Goal: Find specific page/section: Find specific page/section

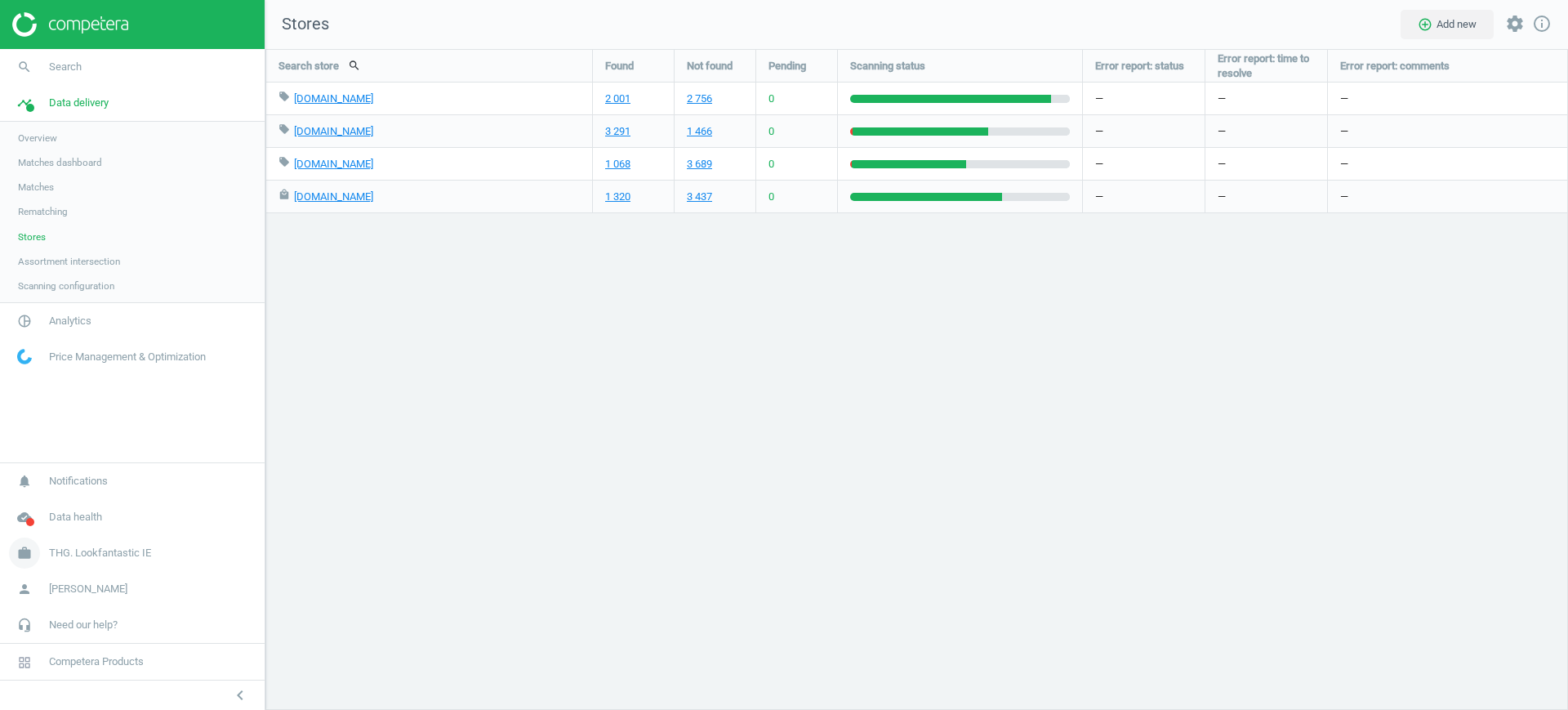
scroll to position [692, 1335]
click at [77, 562] on link "work THG. Lookfantastic IE" at bounding box center [132, 553] width 265 height 36
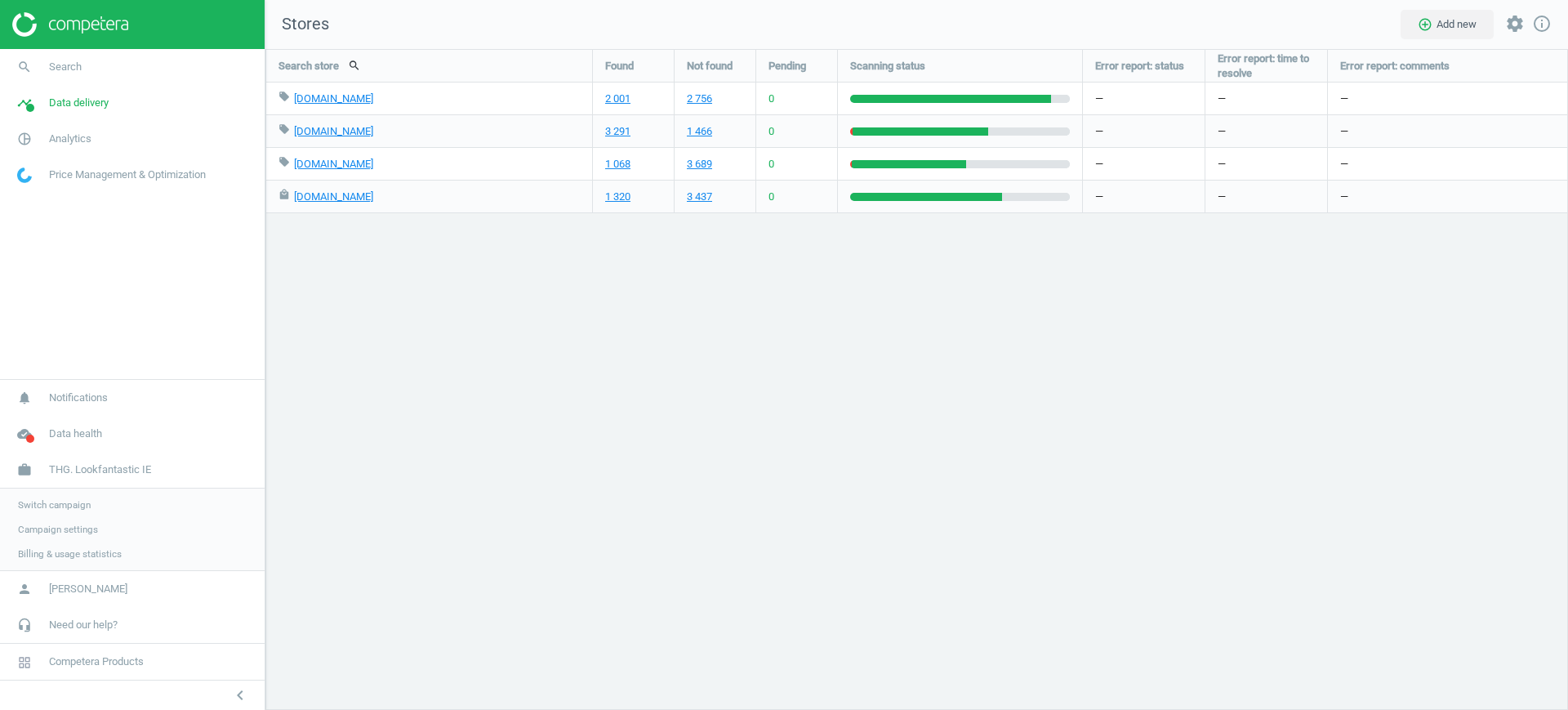
click at [18, 517] on link "Campaign settings" at bounding box center [132, 528] width 265 height 24
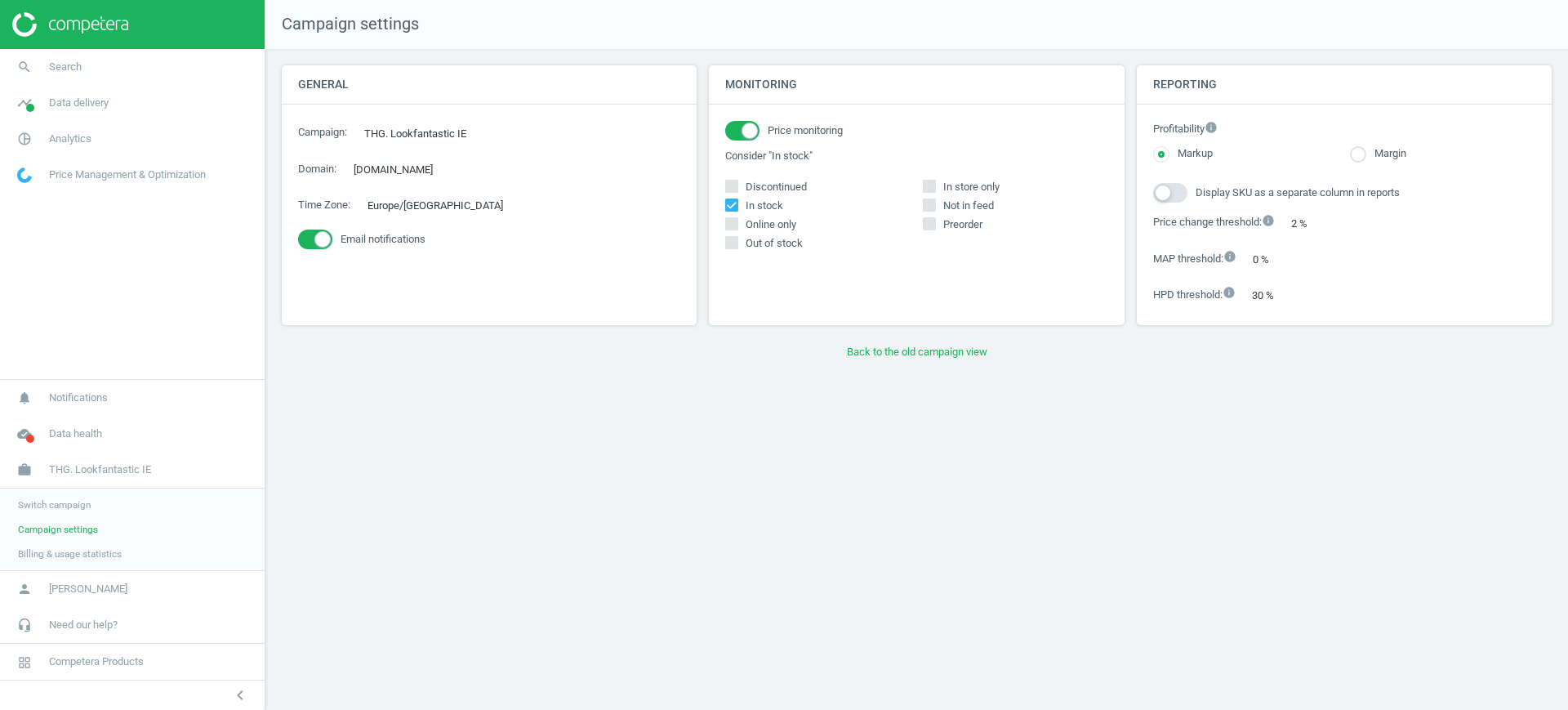
click at [32, 503] on span "Switch campaign" at bounding box center [54, 504] width 72 height 13
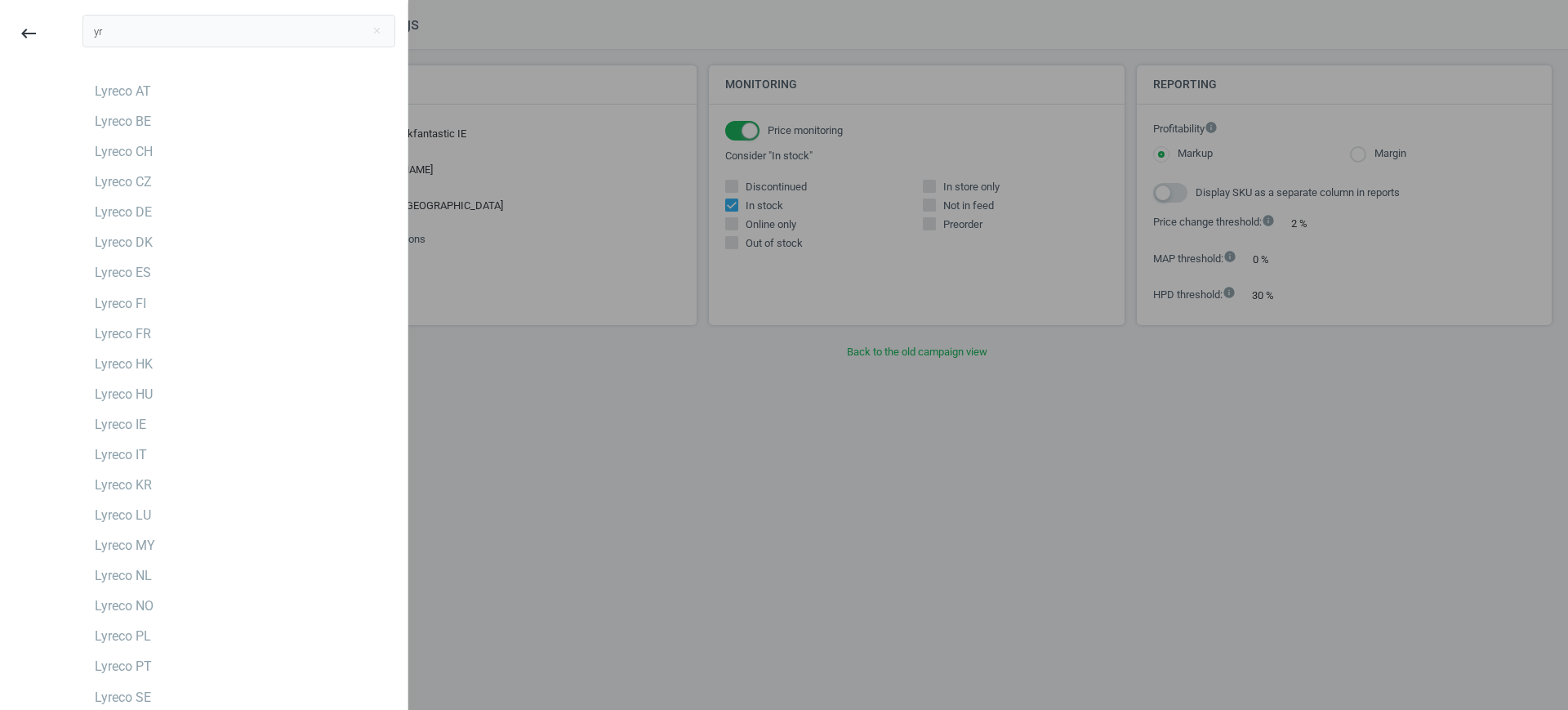
type input "y"
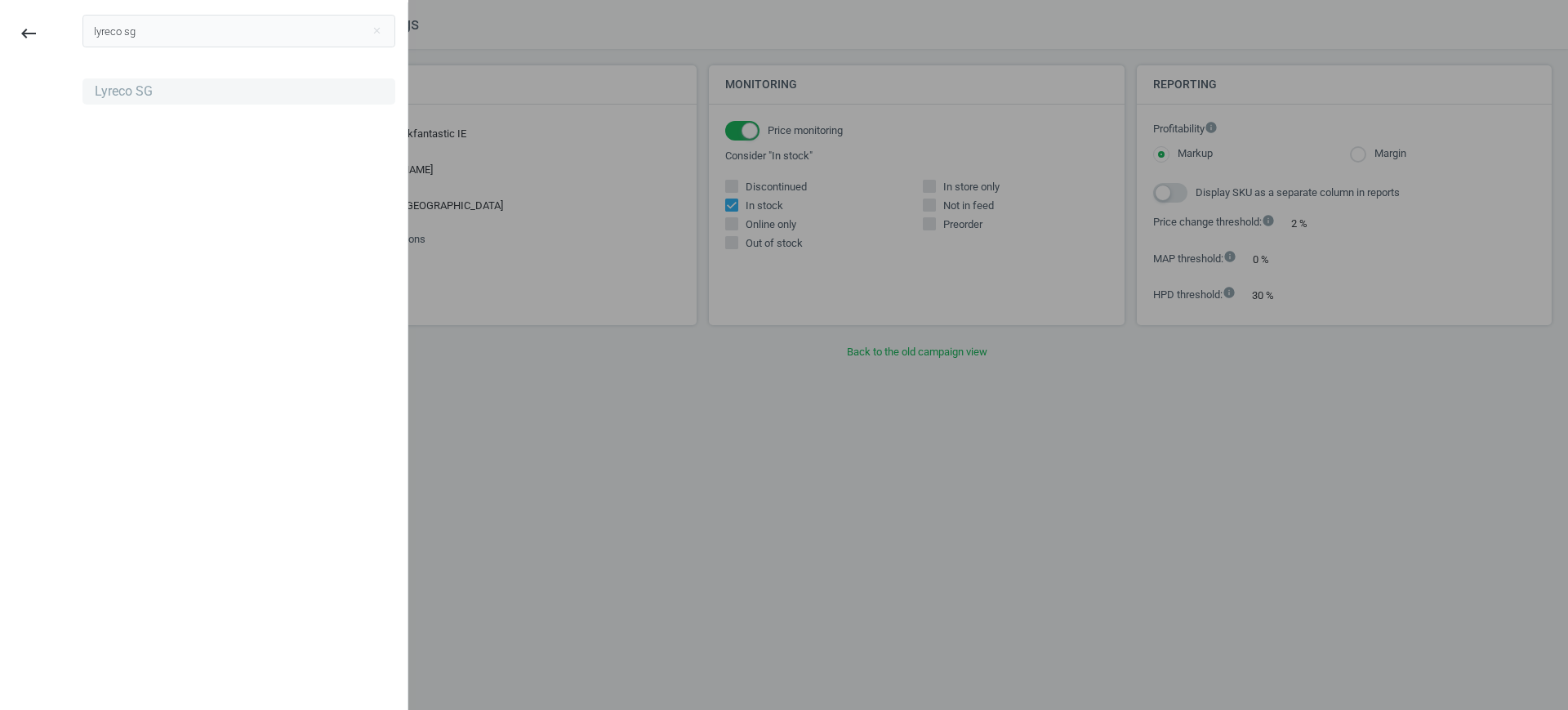
type input "lyreco sg"
click at [194, 92] on div "Lyreco SG" at bounding box center [238, 91] width 312 height 26
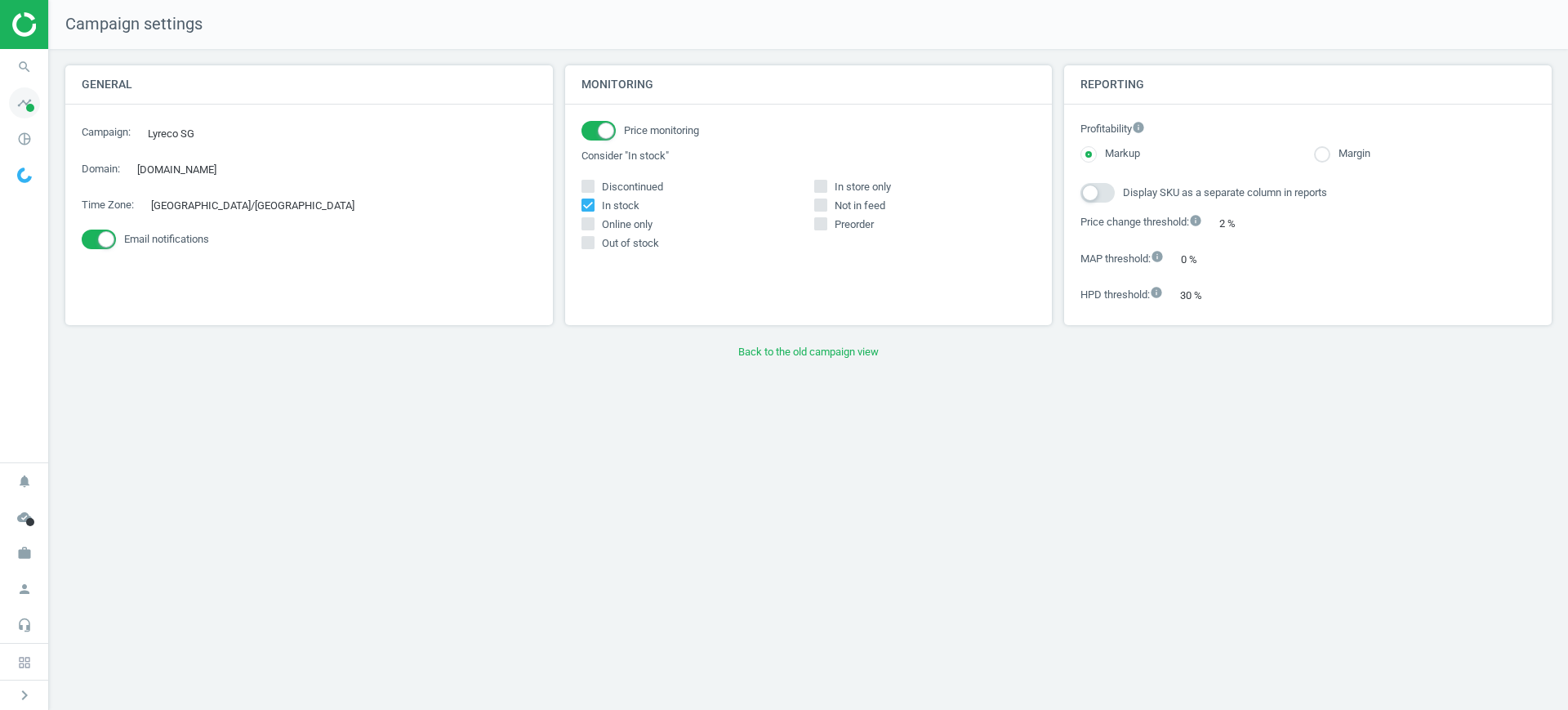
click at [2, 107] on span "timeline" at bounding box center [24, 103] width 49 height 36
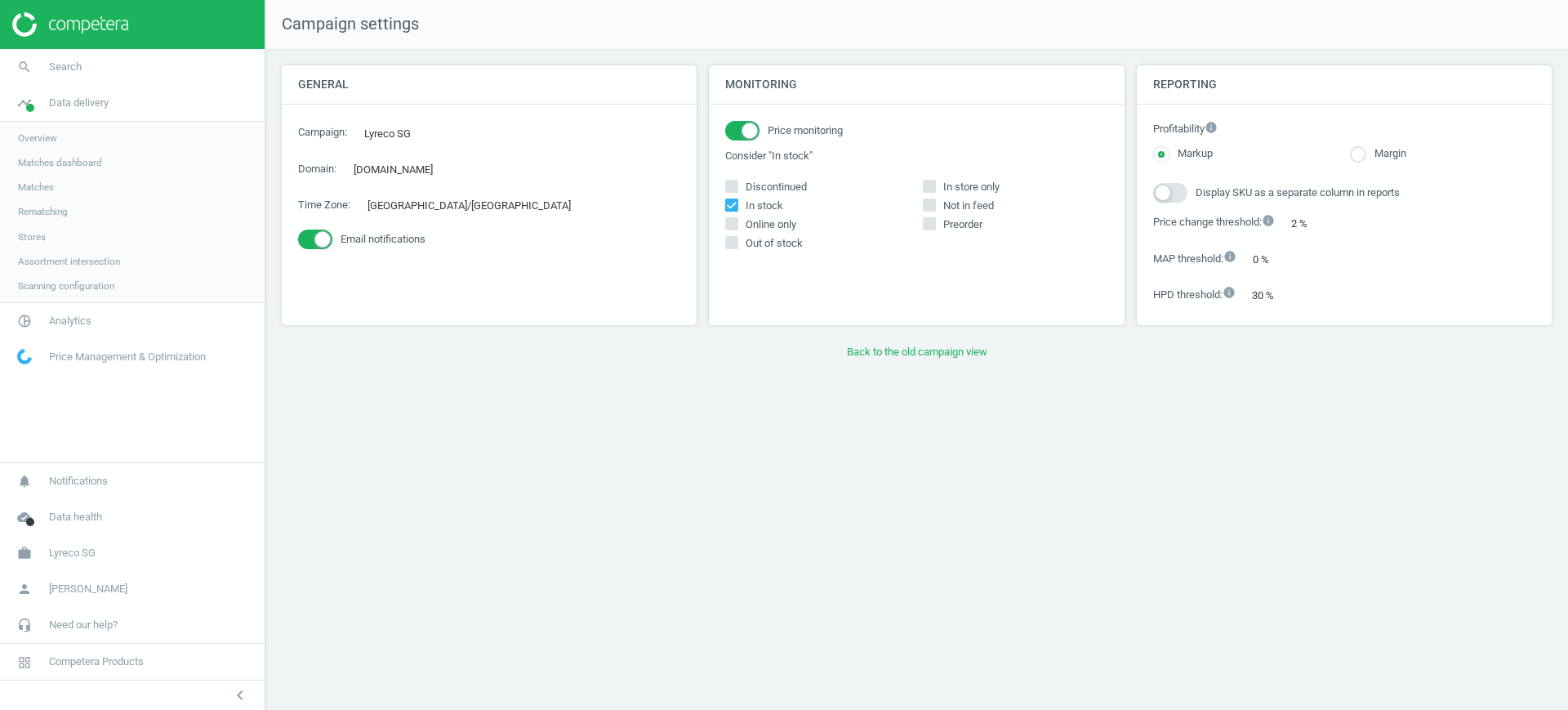
click at [48, 252] on link "Assortment intersection" at bounding box center [132, 261] width 265 height 24
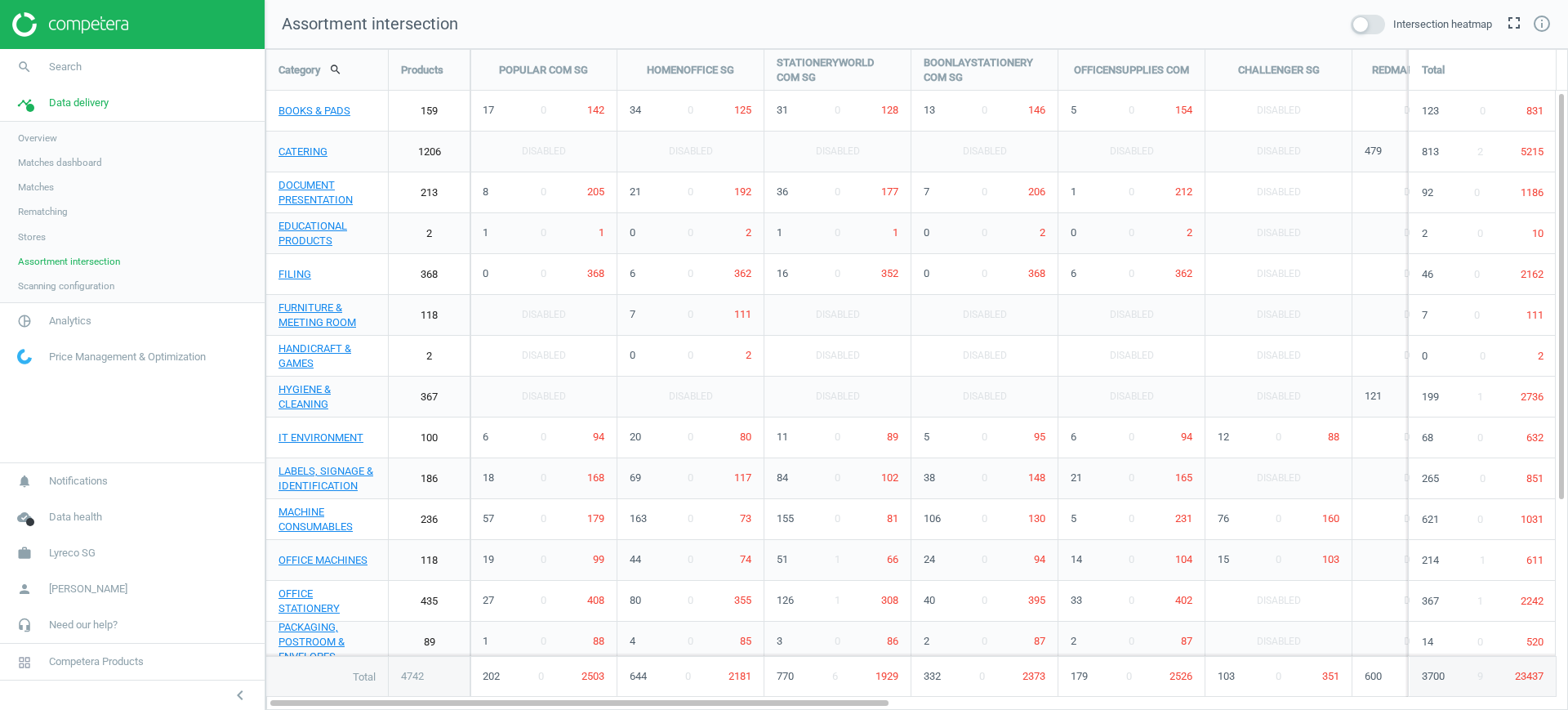
scroll to position [692, 1335]
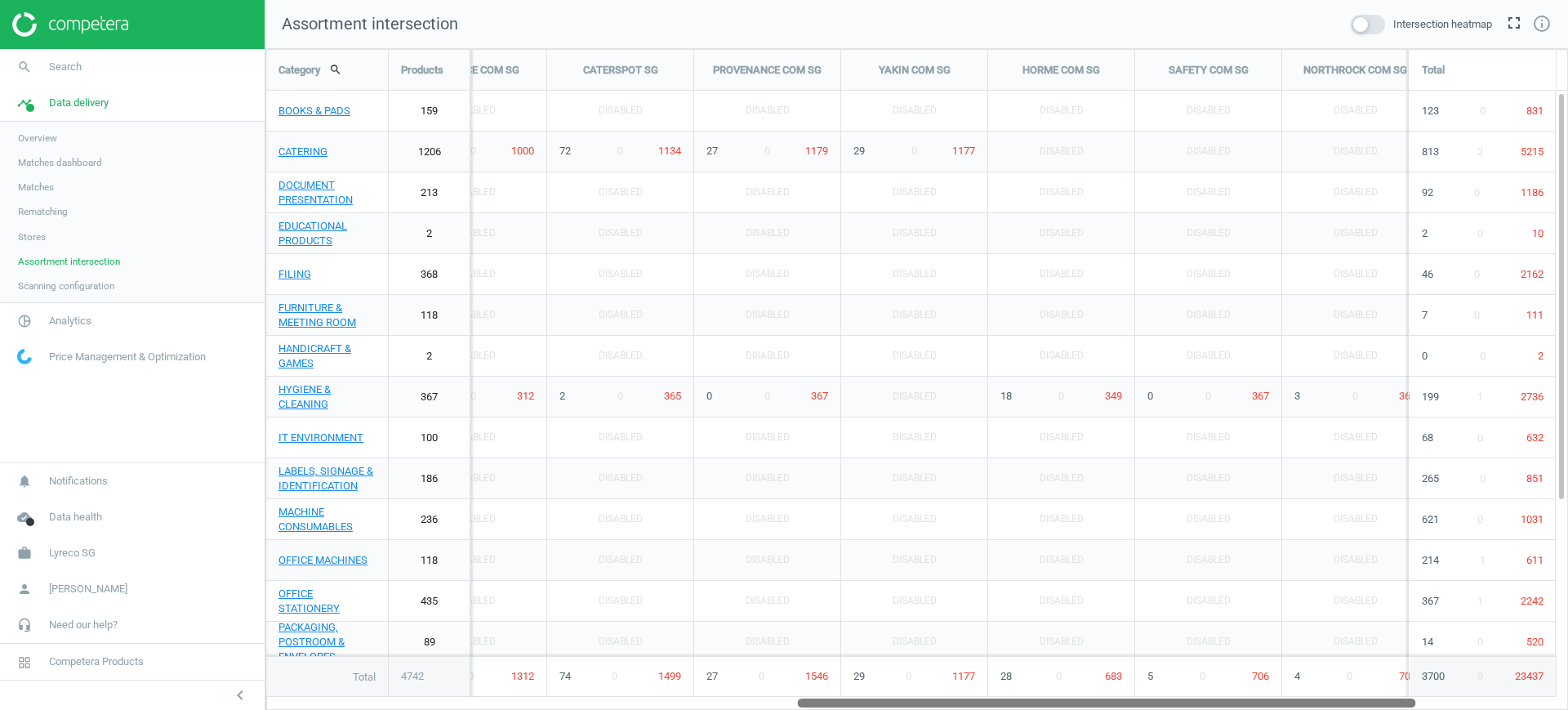
drag, startPoint x: 642, startPoint y: 701, endPoint x: 1182, endPoint y: 756, distance: 542.8
click at [1182, 709] on html "Group 2 Created with Sketch. ic/cloud_download/grey600 Created with Sketch. gra…" at bounding box center [784, 355] width 1568 height 710
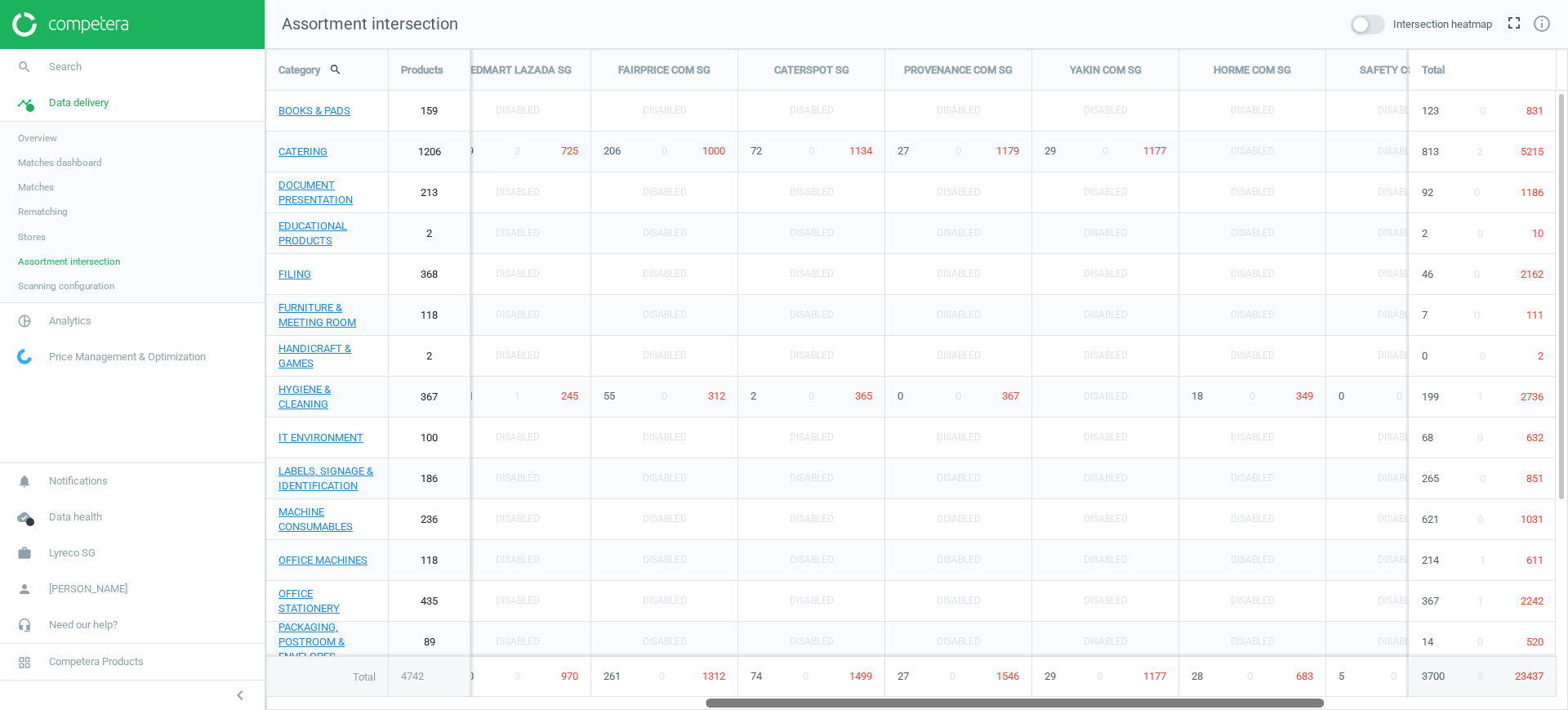
drag, startPoint x: 1137, startPoint y: 701, endPoint x: 1045, endPoint y: 702, distance: 92.0
click at [1045, 702] on div at bounding box center [1014, 702] width 618 height 14
click at [53, 558] on span "Lyreco SG" at bounding box center [72, 553] width 47 height 15
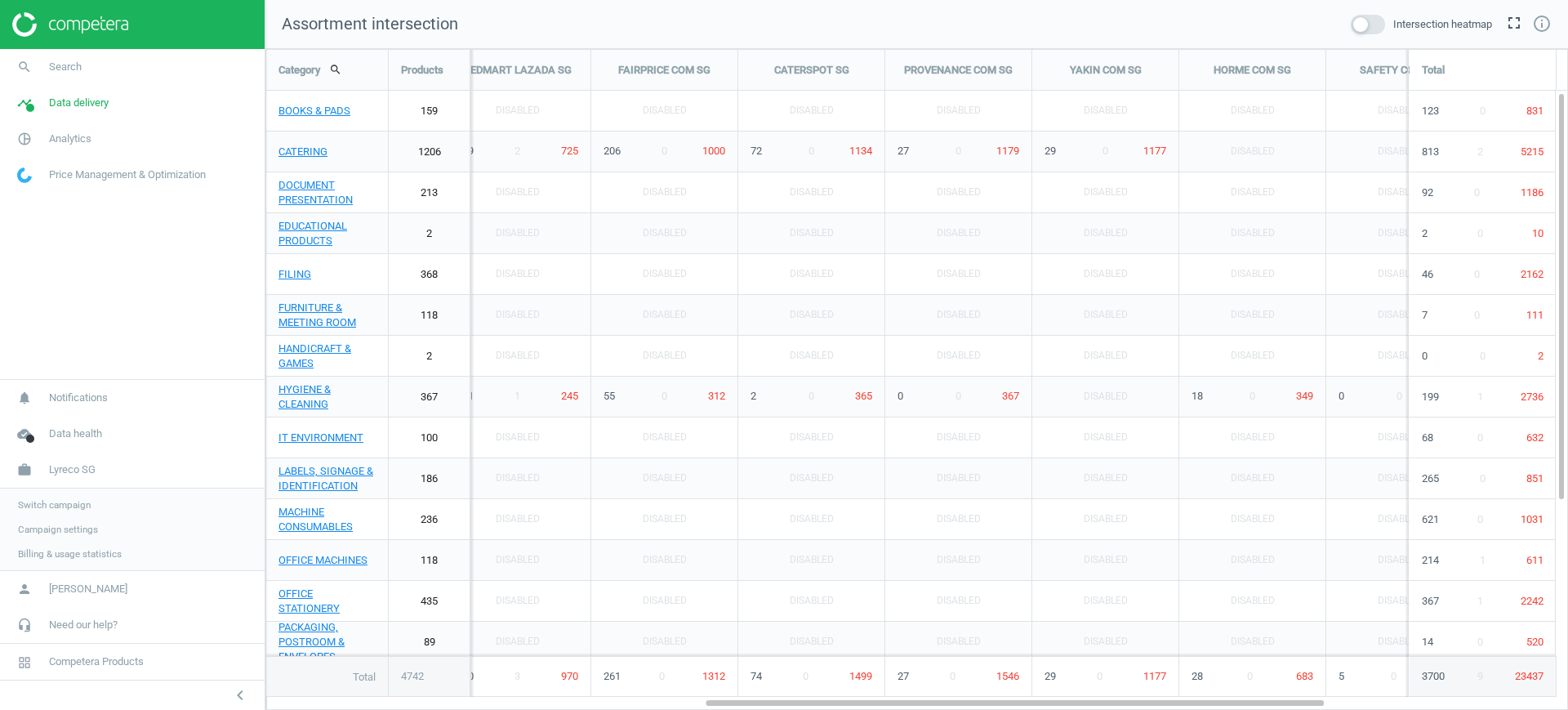
click at [44, 502] on span "Switch campaign" at bounding box center [54, 504] width 72 height 13
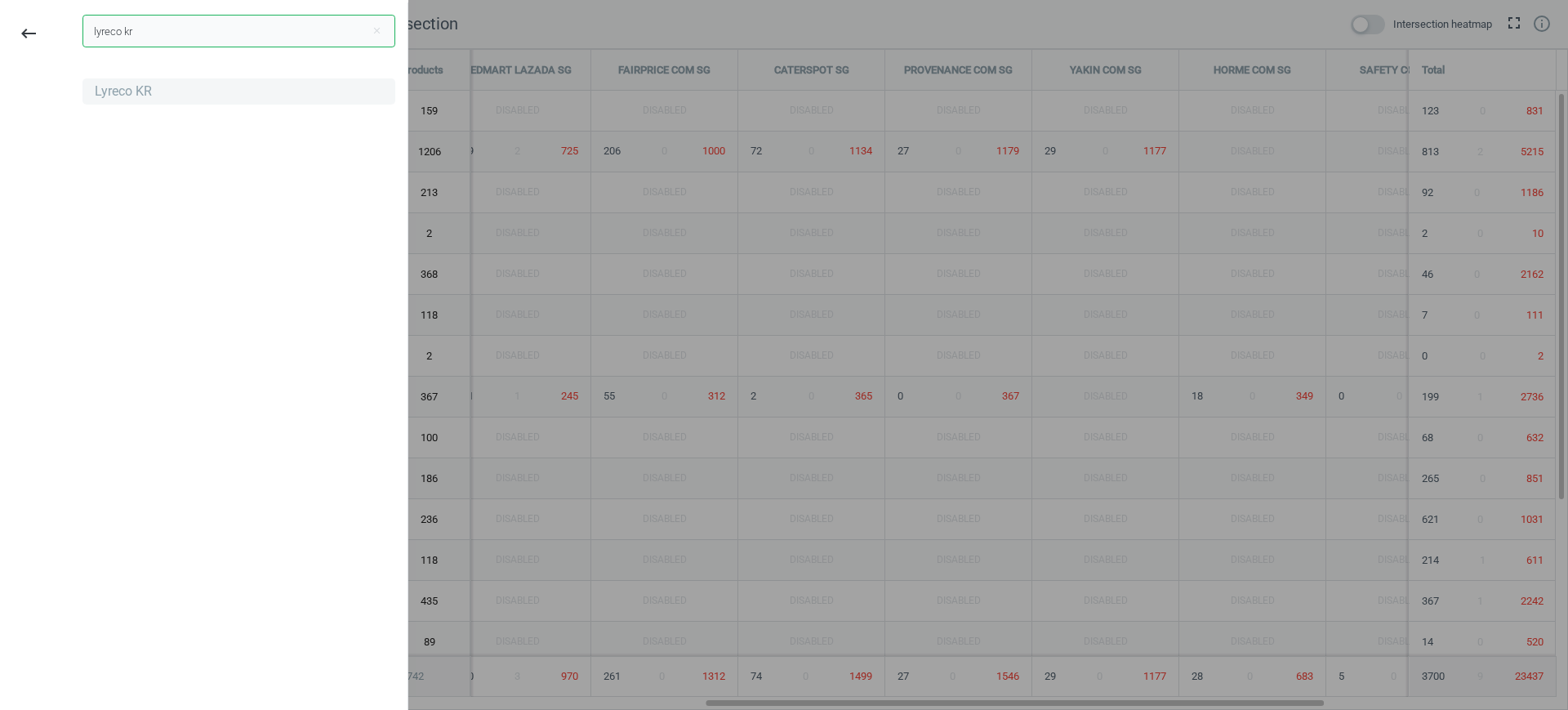
type input "lyreco kr"
click at [101, 90] on div "Lyreco KR" at bounding box center [123, 91] width 58 height 18
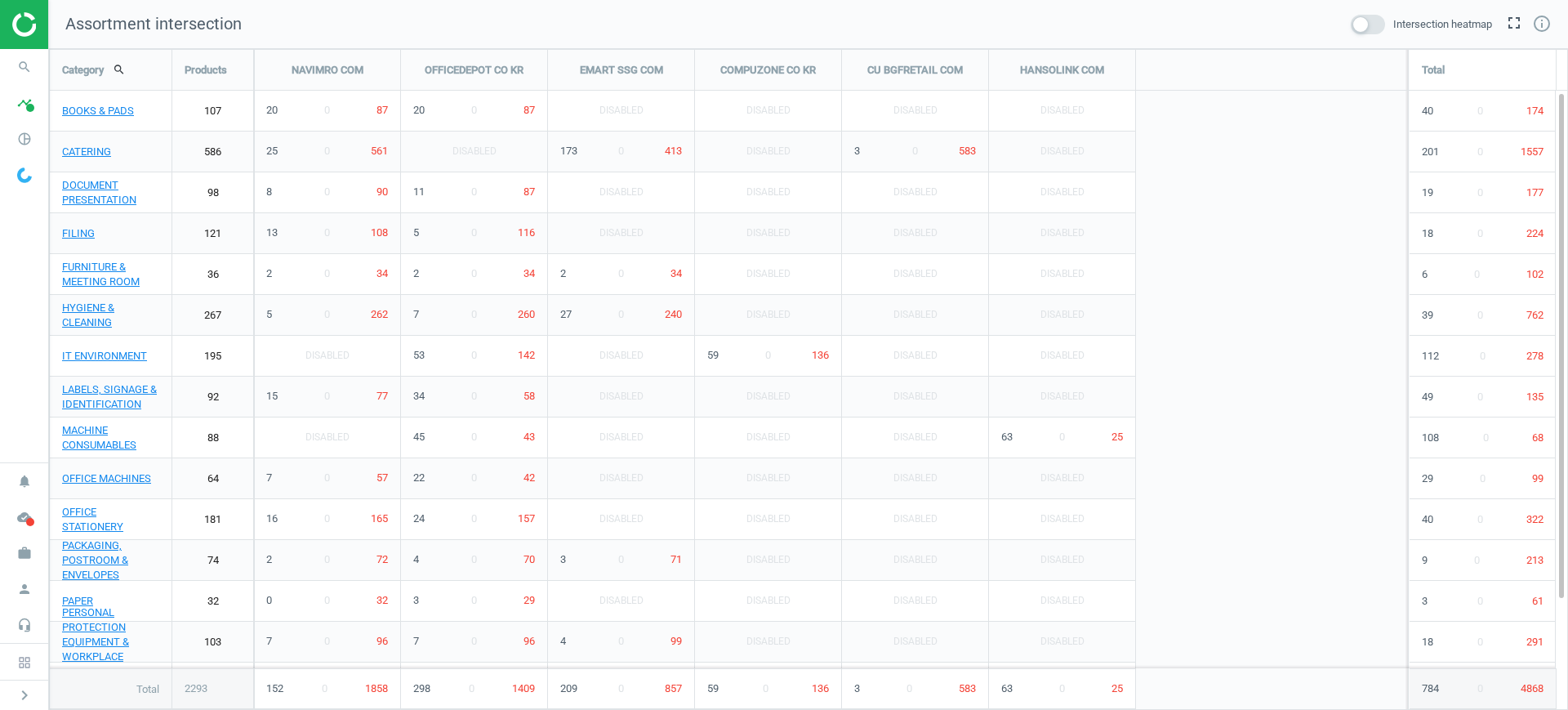
scroll to position [692, 1550]
click at [12, 122] on span "pie_chart_outlined" at bounding box center [24, 139] width 49 height 36
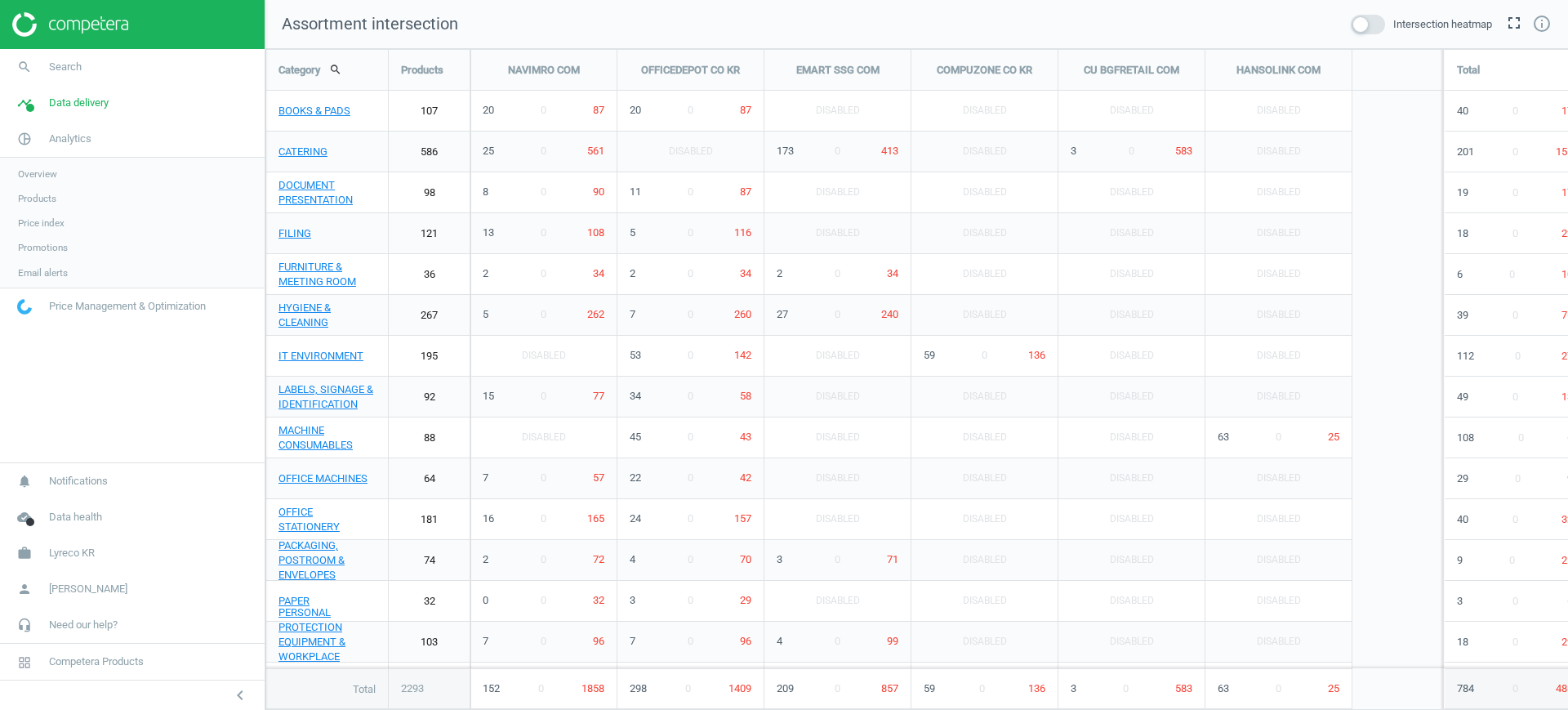
scroll to position [692, 1335]
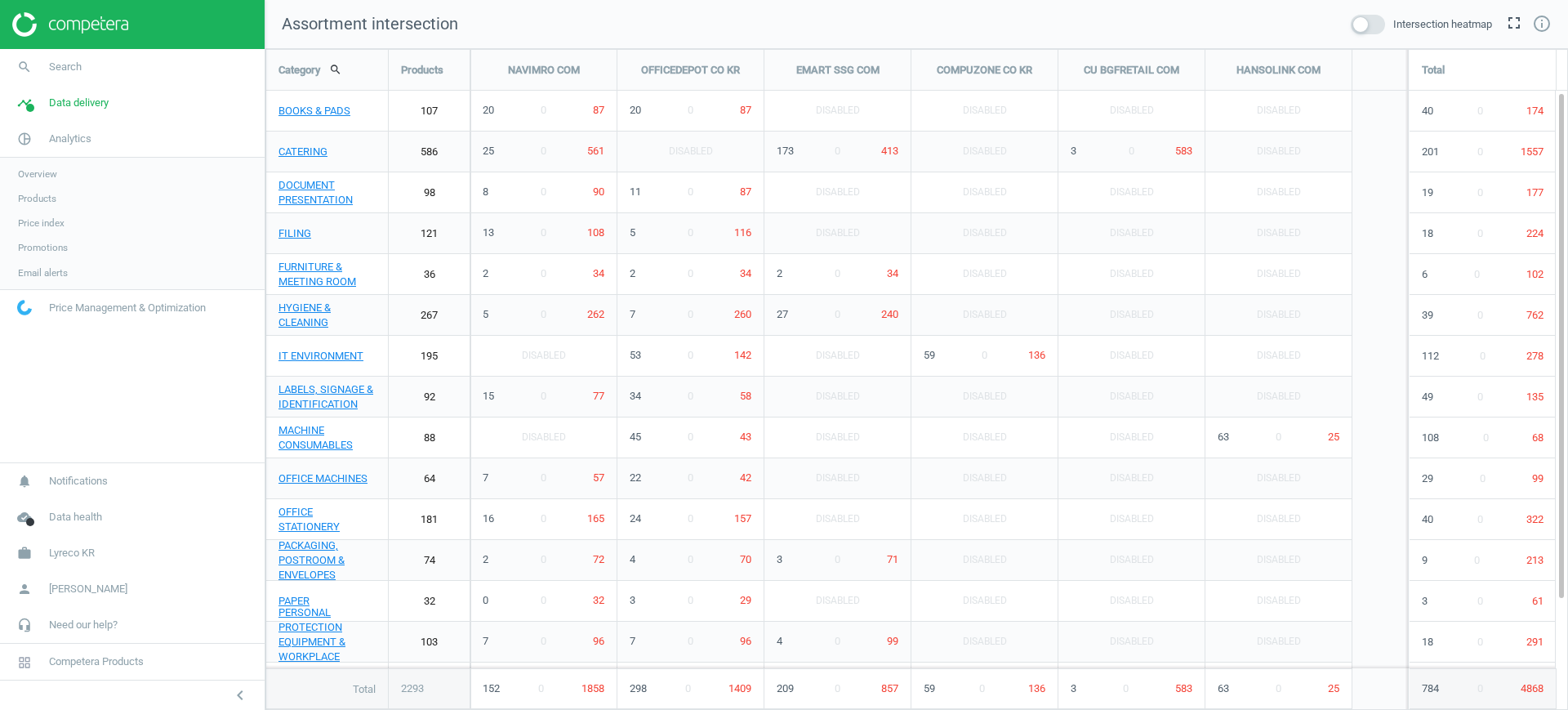
click at [36, 192] on span "Products" at bounding box center [36, 198] width 38 height 13
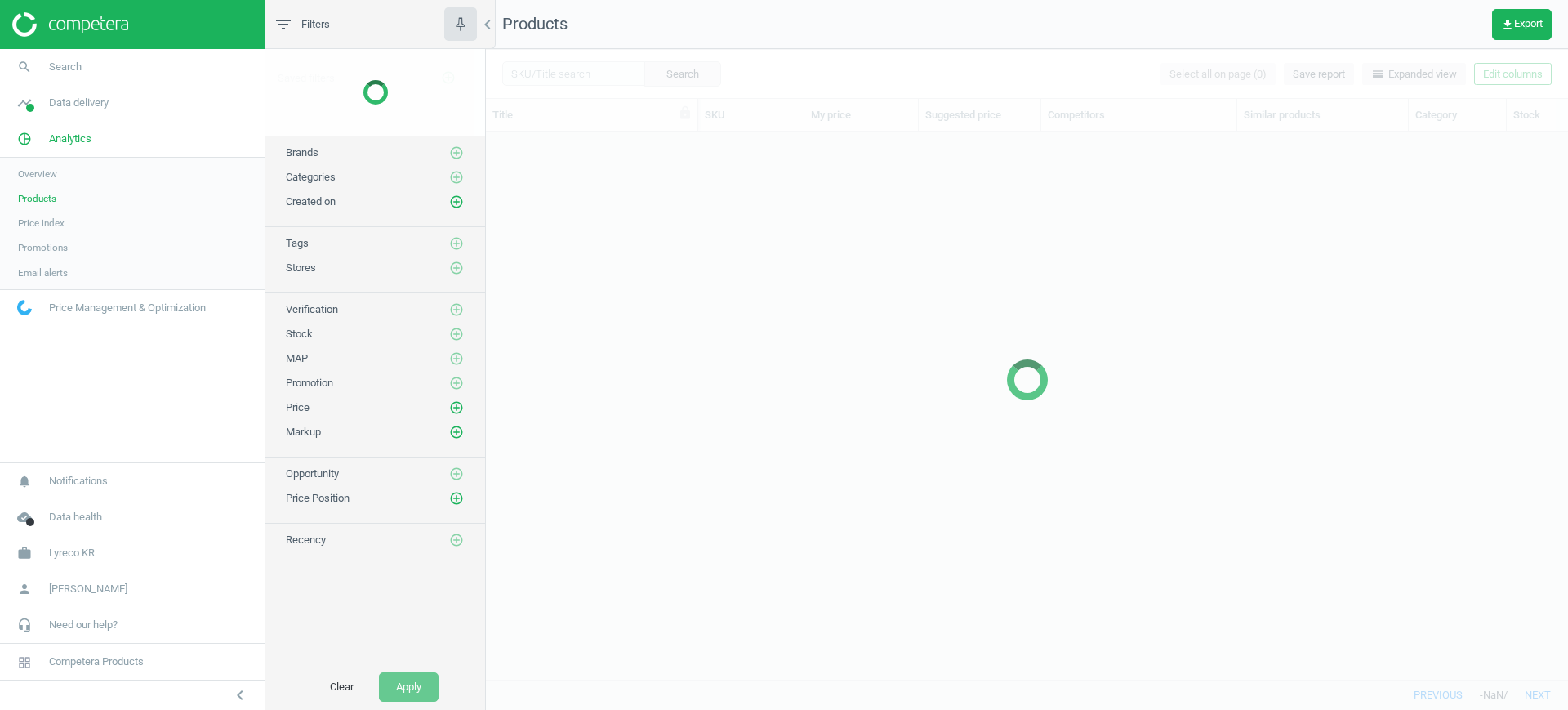
scroll to position [517, 1066]
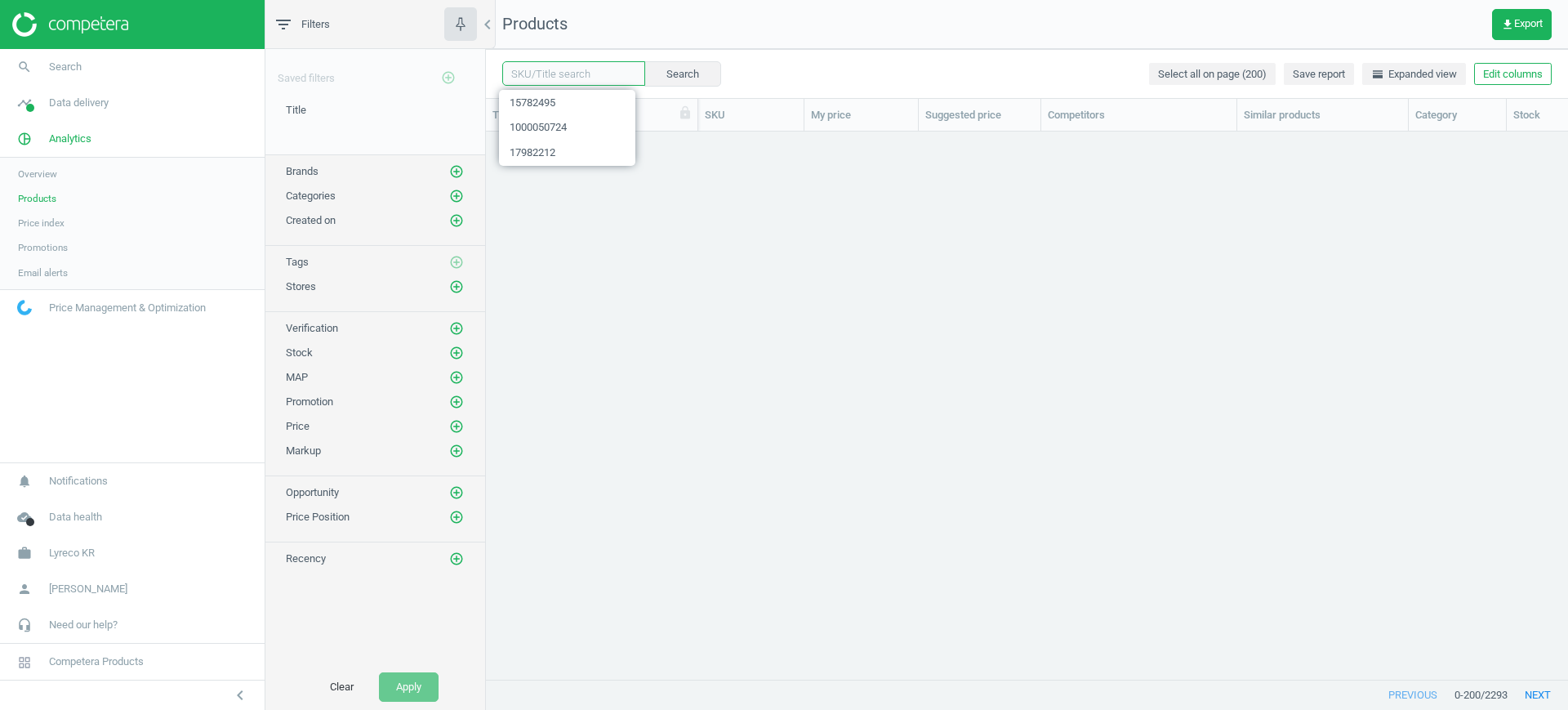
click at [590, 77] on input "text" at bounding box center [573, 73] width 143 height 24
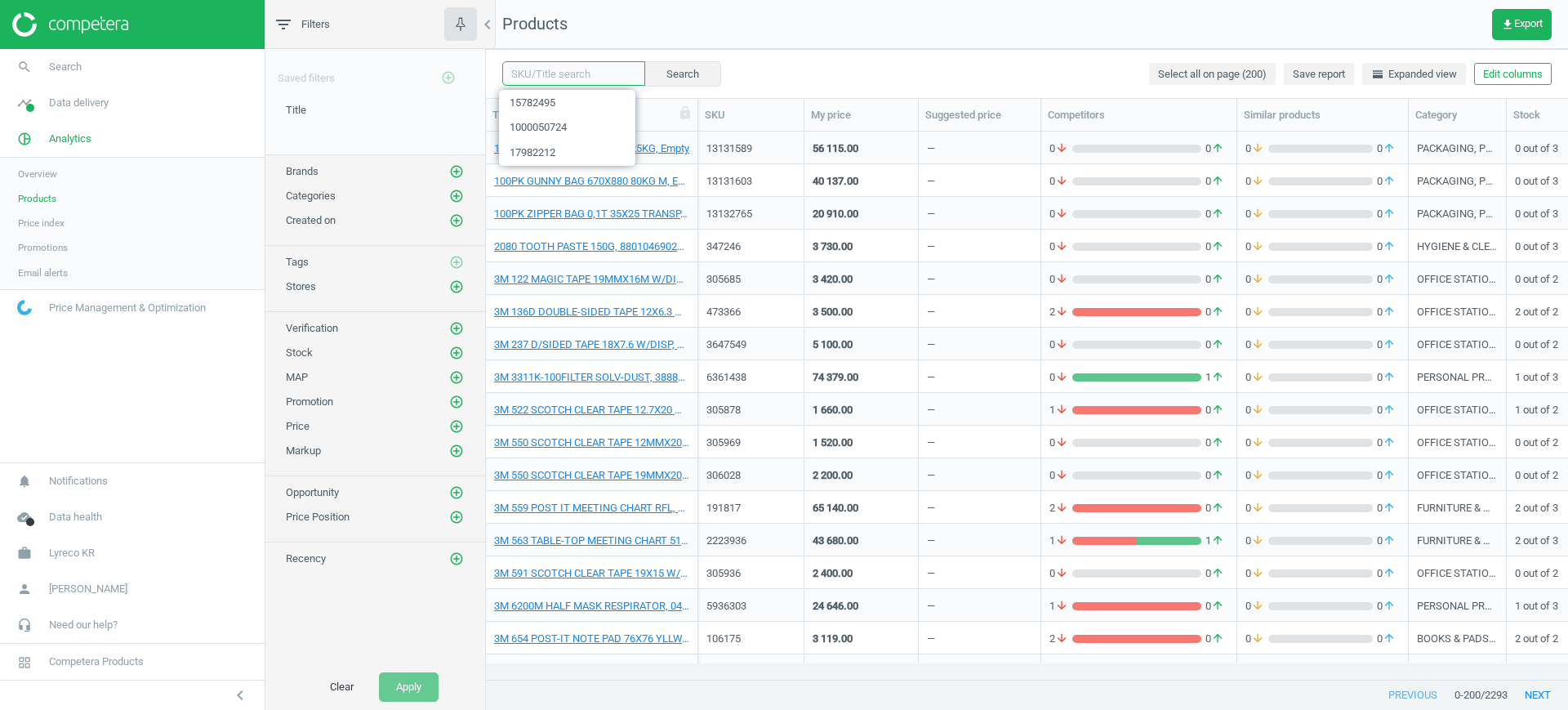
click at [588, 86] on div "15782495 1000050724 17982212" at bounding box center [567, 126] width 137 height 80
paste input "2111028"
type input "2111028"
click at [679, 77] on button "Search" at bounding box center [681, 73] width 77 height 24
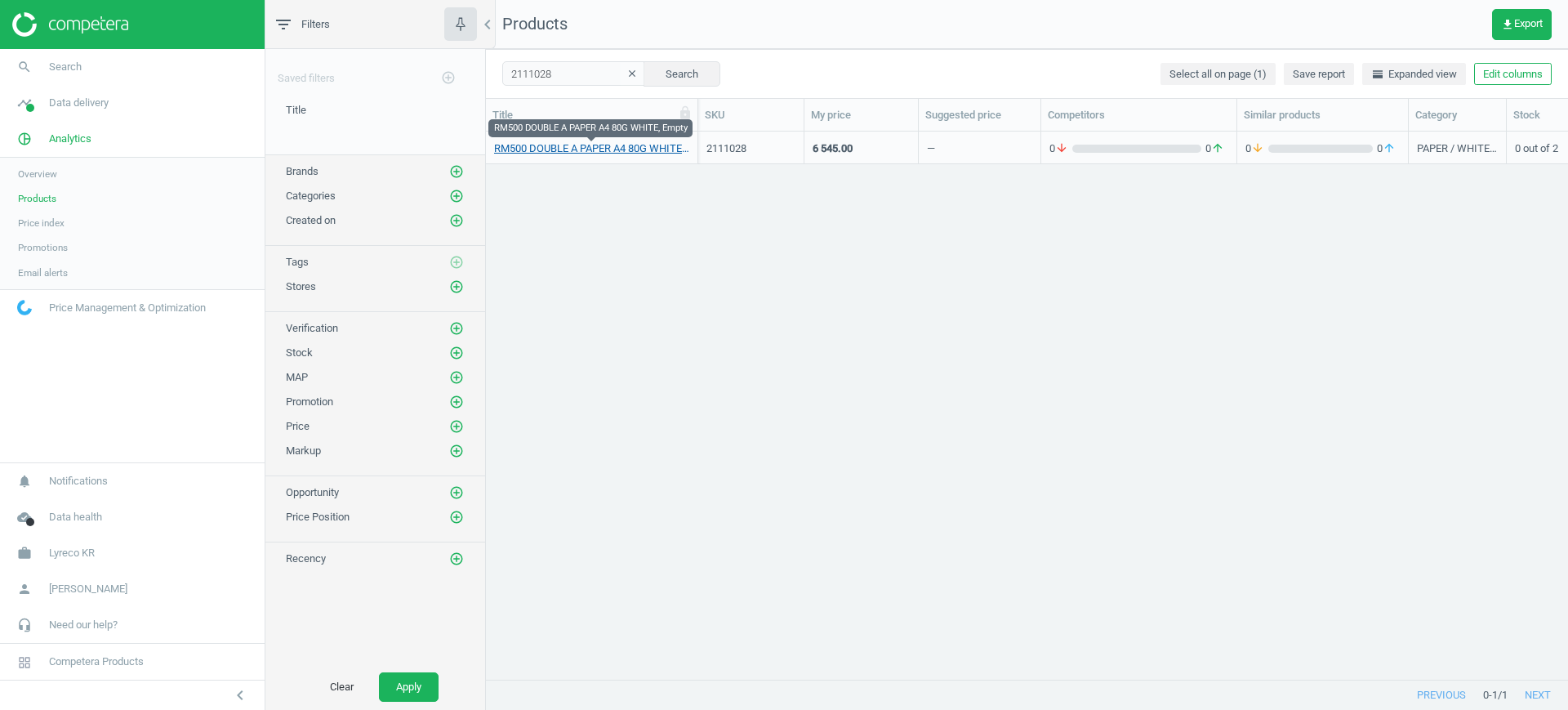
click at [631, 147] on link "RM500 DOUBLE A PAPER A4 80G WHITE, Empty" at bounding box center [592, 148] width 195 height 15
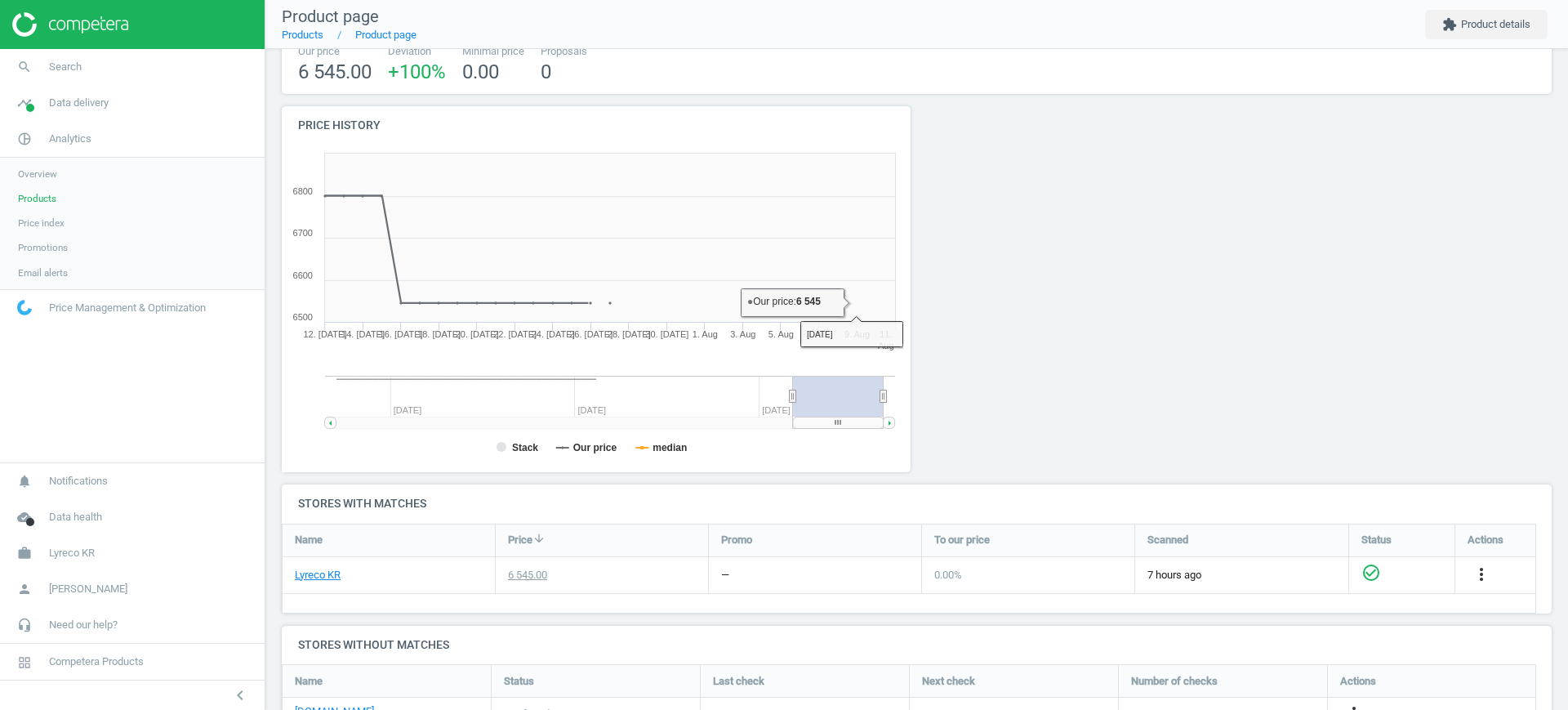
scroll to position [218, 0]
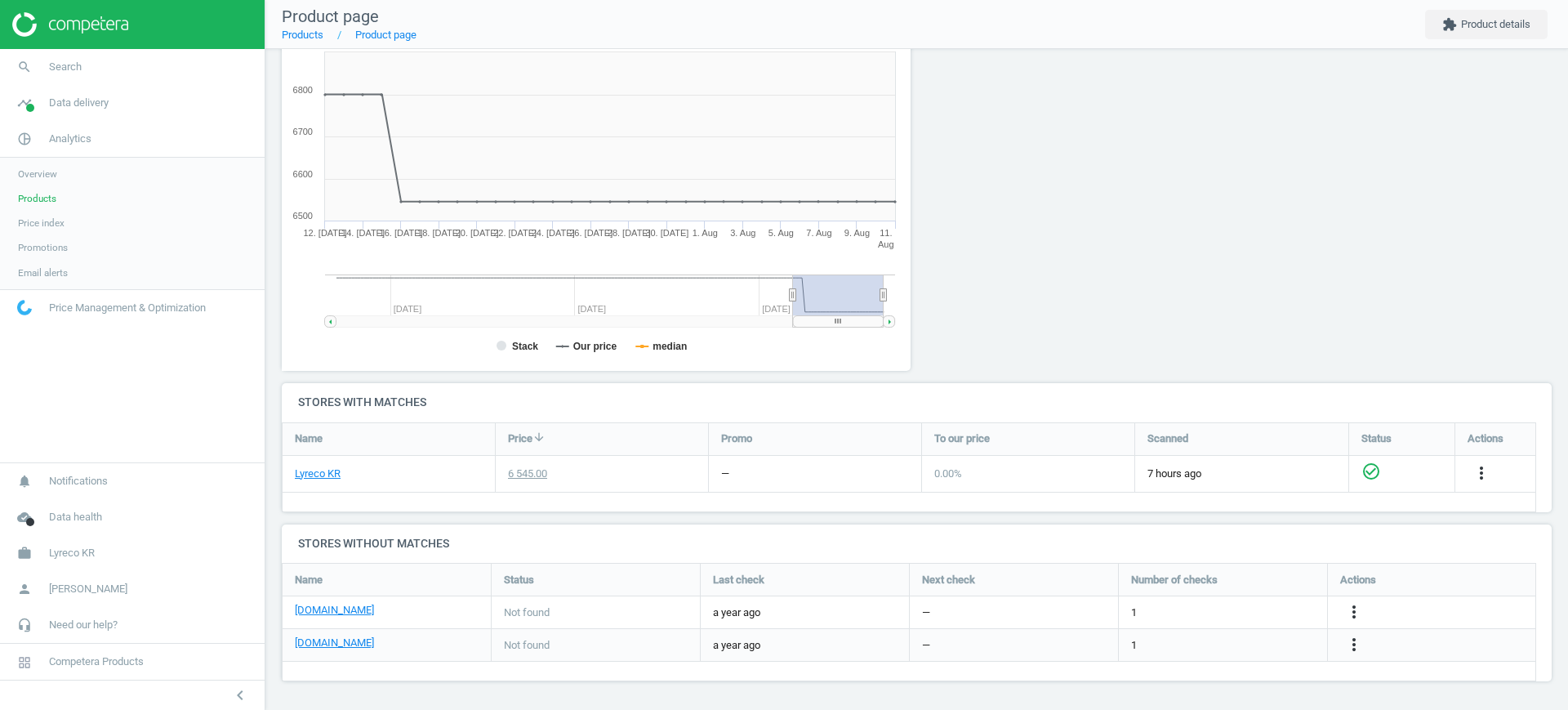
click at [40, 192] on span "Products" at bounding box center [36, 198] width 38 height 13
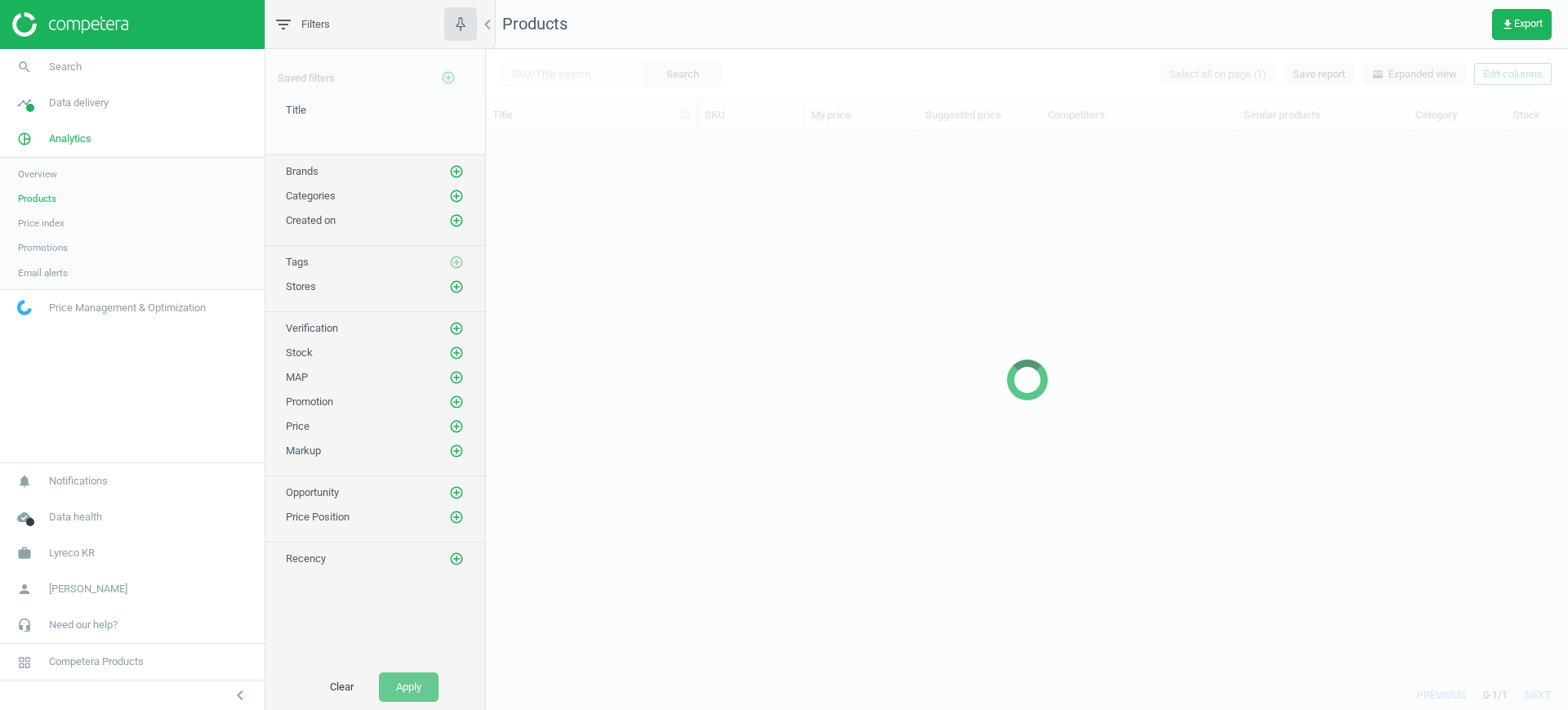
scroll to position [517, 1066]
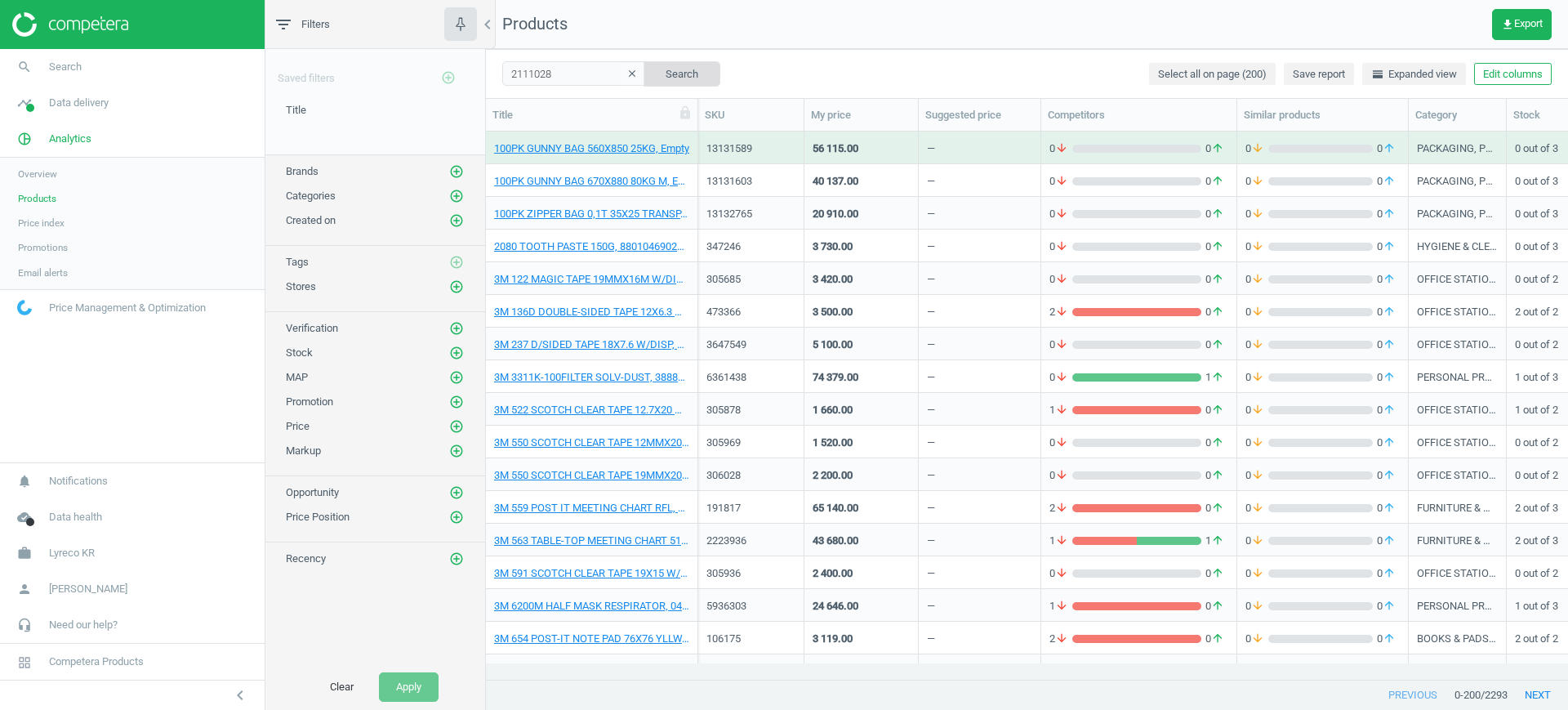
click at [674, 75] on button "Search" at bounding box center [681, 73] width 77 height 24
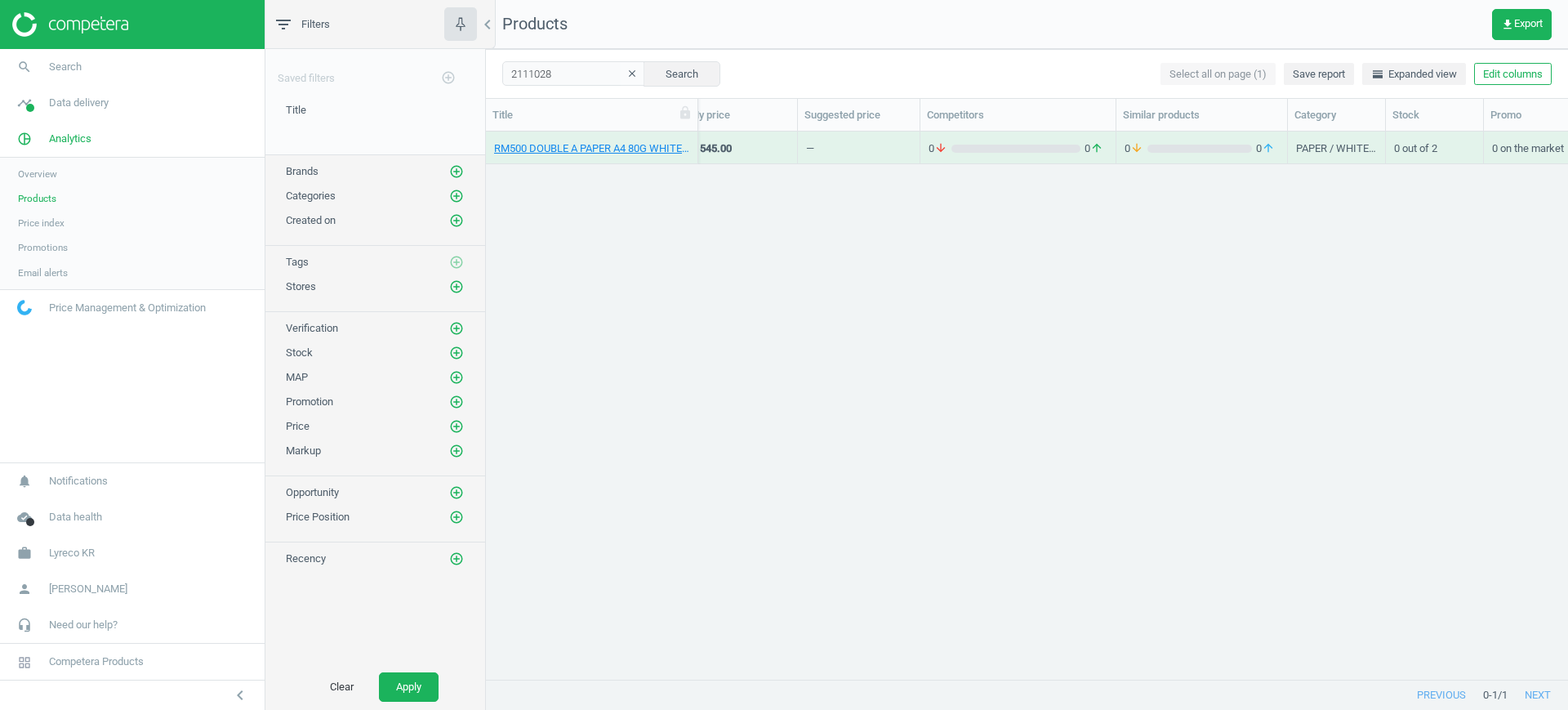
scroll to position [0, 491]
drag, startPoint x: 1425, startPoint y: 148, endPoint x: 1365, endPoint y: 150, distance: 60.0
click at [1365, 150] on div "Jun 24 2024" at bounding box center [1407, 147] width 98 height 32
copy div "Jun 24 2024"
click at [48, 192] on span "Products" at bounding box center [36, 198] width 38 height 13
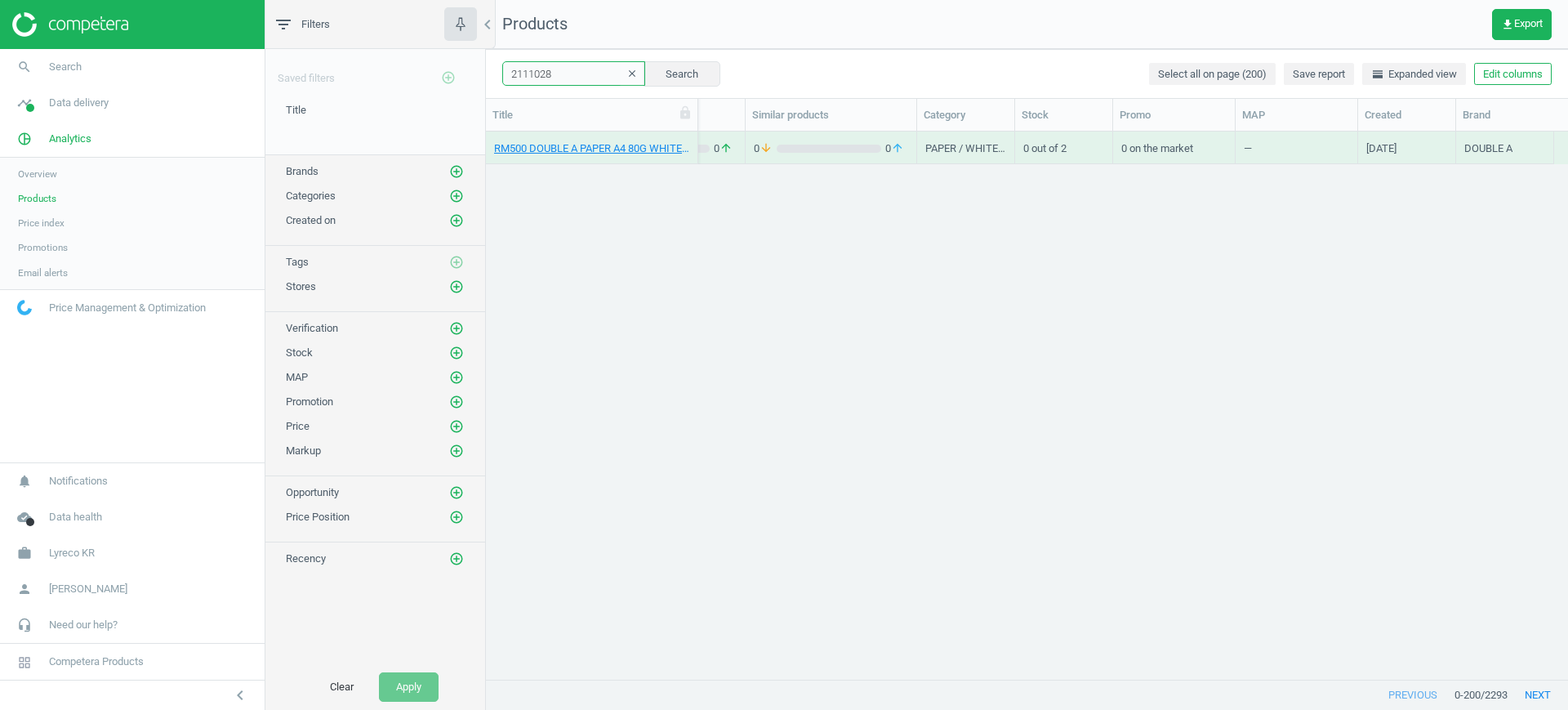
click at [569, 76] on input "2111028" at bounding box center [573, 73] width 143 height 24
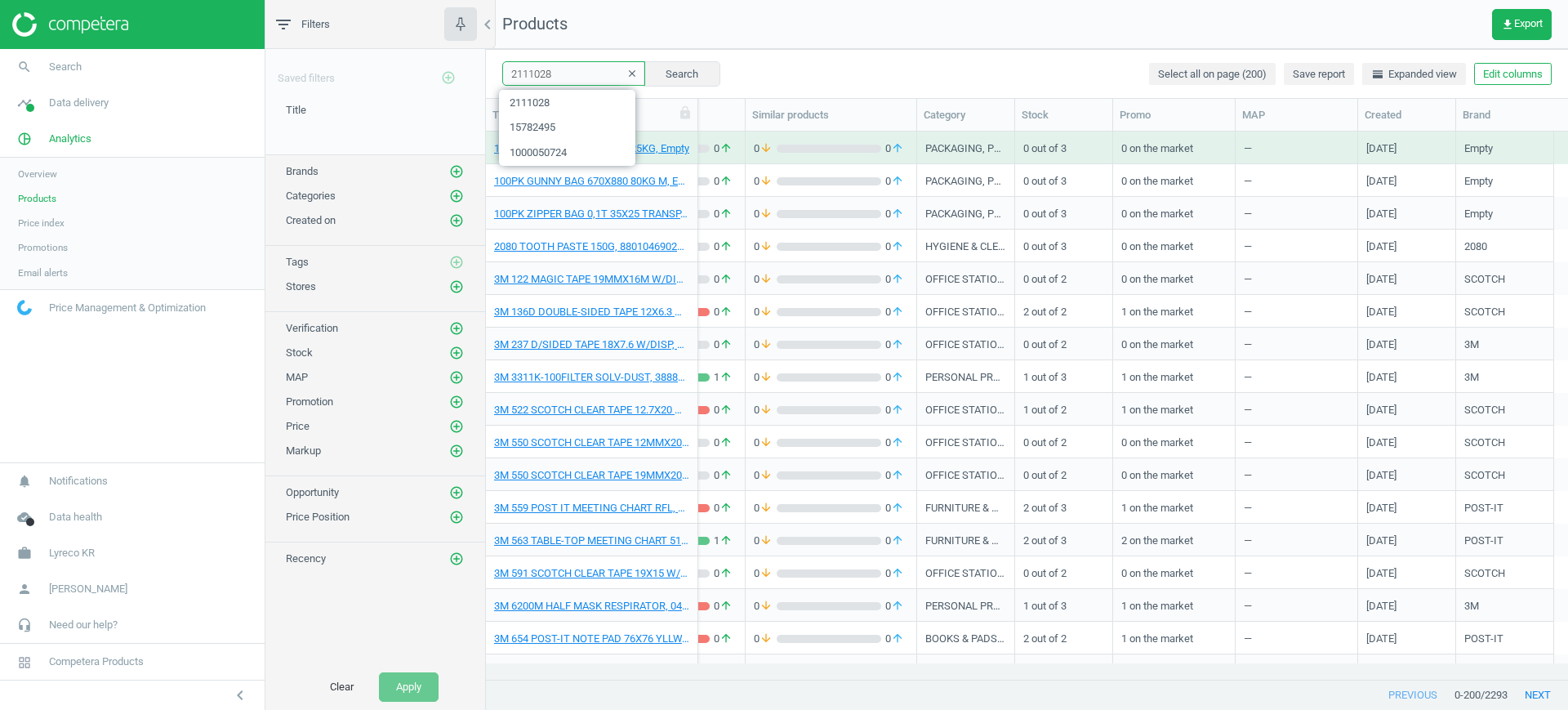
click at [452, 68] on div "filter_list Filters chevron_left Saved filters add_circle_outline Title edit de…" at bounding box center [917, 355] width 1302 height 710
paste input "100810"
click at [653, 70] on button "Search" at bounding box center [681, 73] width 77 height 24
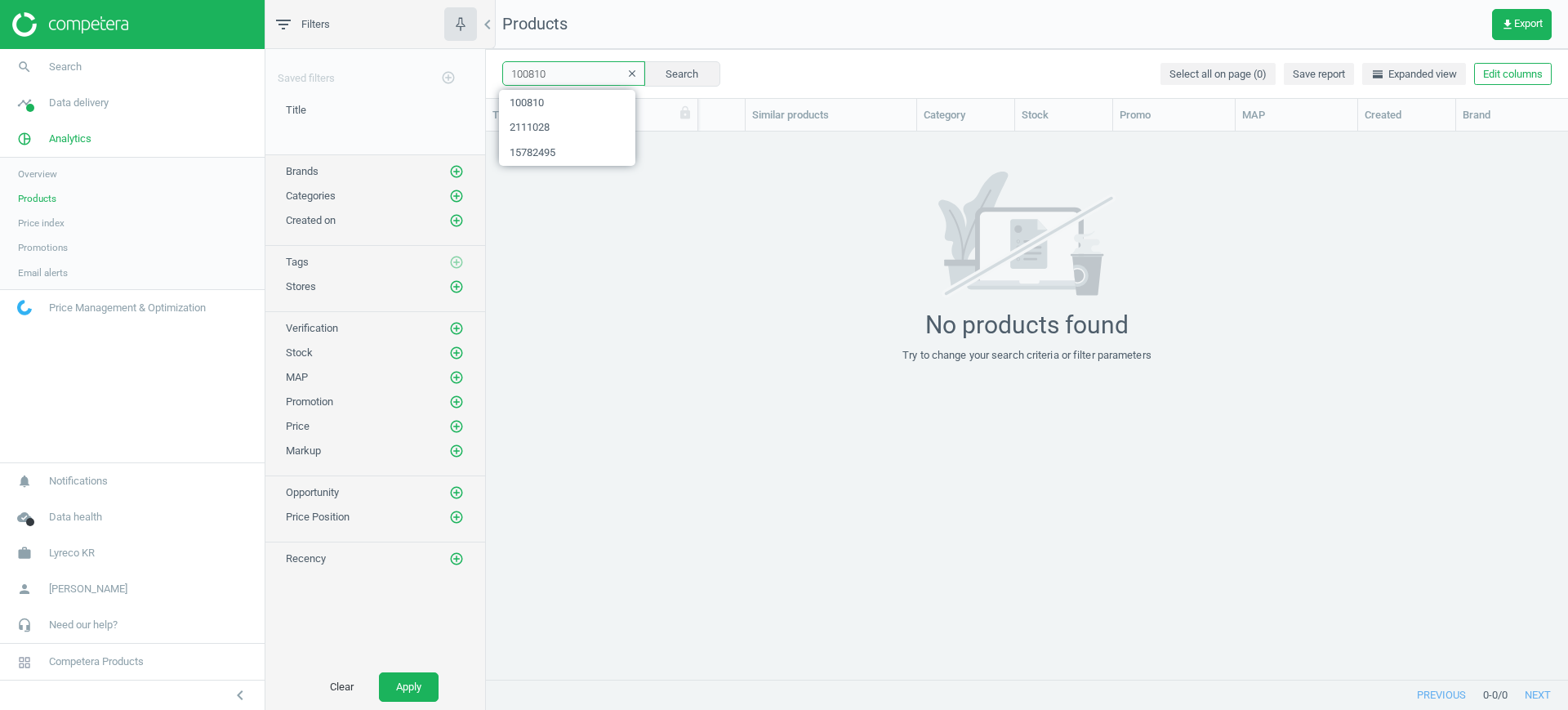
click at [563, 68] on input "100810" at bounding box center [573, 73] width 143 height 24
drag, startPoint x: 54, startPoint y: 397, endPoint x: 349, endPoint y: 194, distance: 358.1
click at [54, 397] on nav "search Search timeline Data delivery Overview Matches dashboard Matches Rematch…" at bounding box center [132, 255] width 265 height 413
drag, startPoint x: 572, startPoint y: 68, endPoint x: 455, endPoint y: 74, distance: 117.2
click at [455, 74] on div "filter_list Filters chevron_left Saved filters add_circle_outline Title edit de…" at bounding box center [917, 355] width 1302 height 710
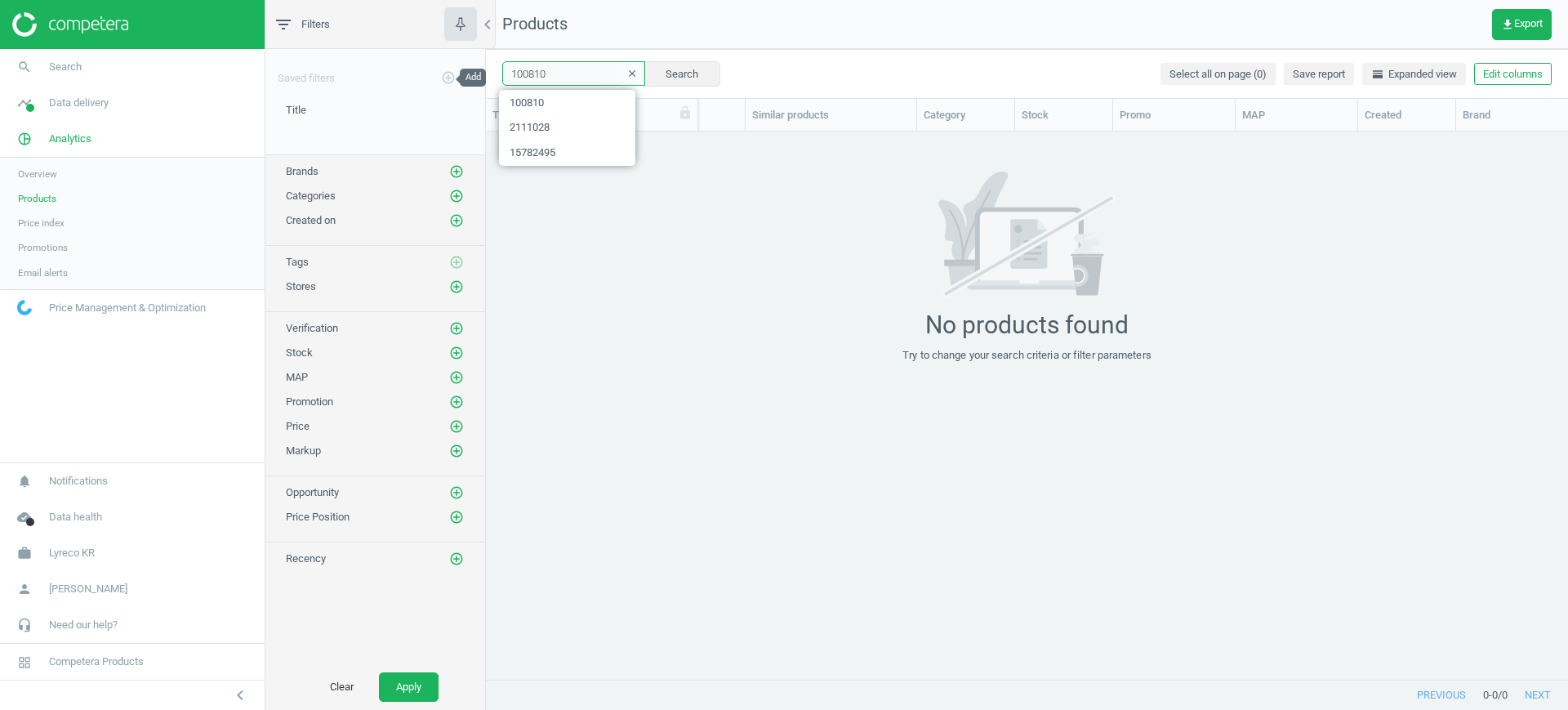
paste input "57227"
type input "157227"
click at [671, 73] on button "Search" at bounding box center [681, 73] width 77 height 24
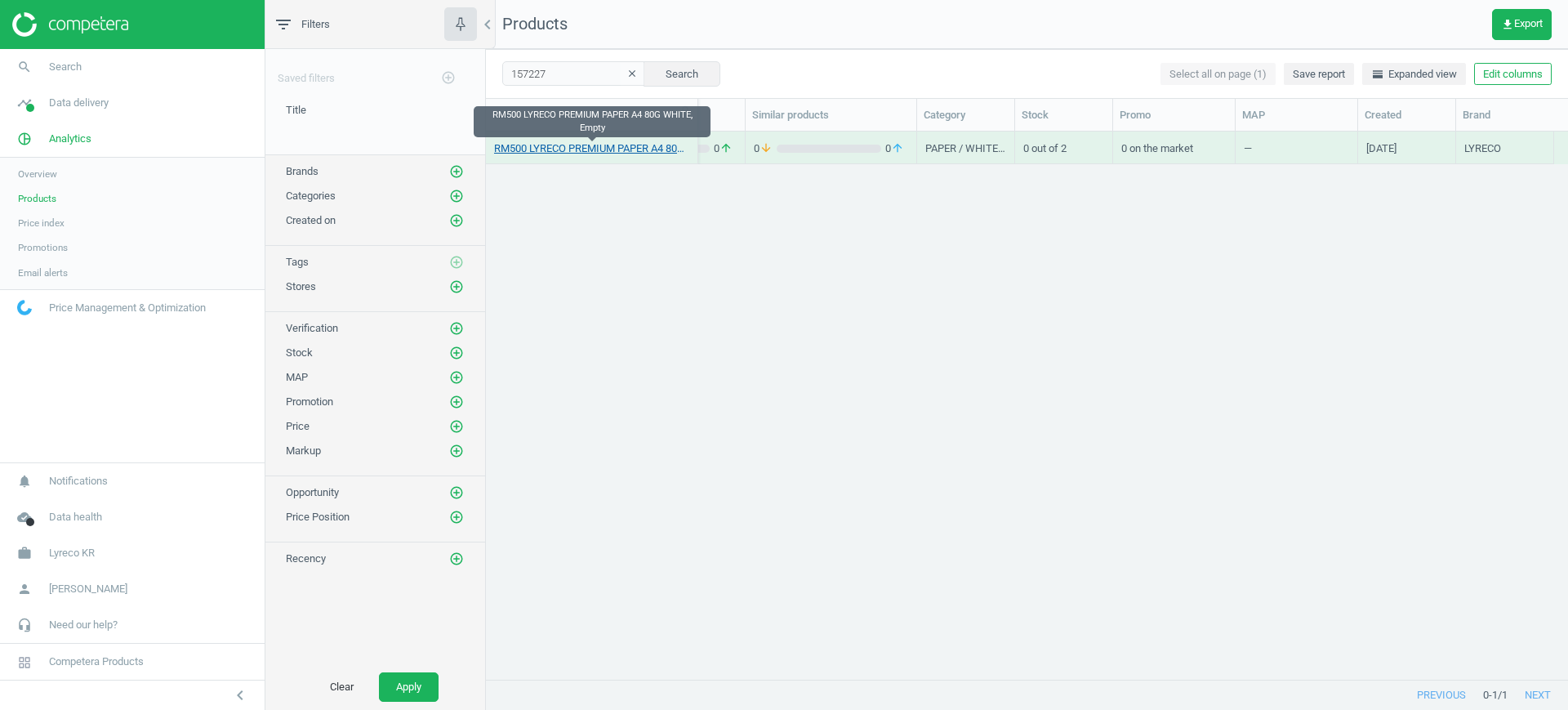
click at [662, 143] on link "RM500 LYRECO PREMIUM PAPER A4 80G WHITE, Empty" at bounding box center [592, 148] width 195 height 15
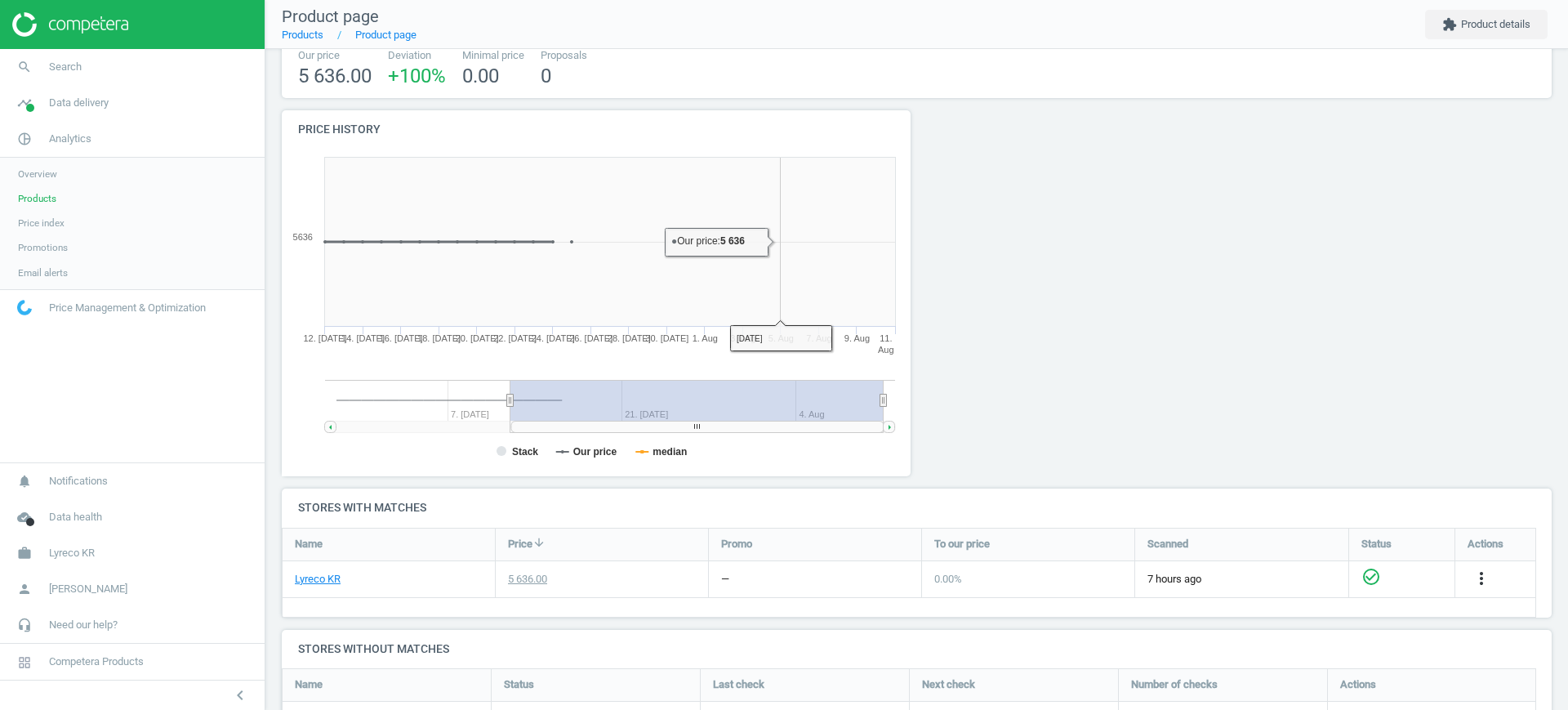
scroll to position [218, 0]
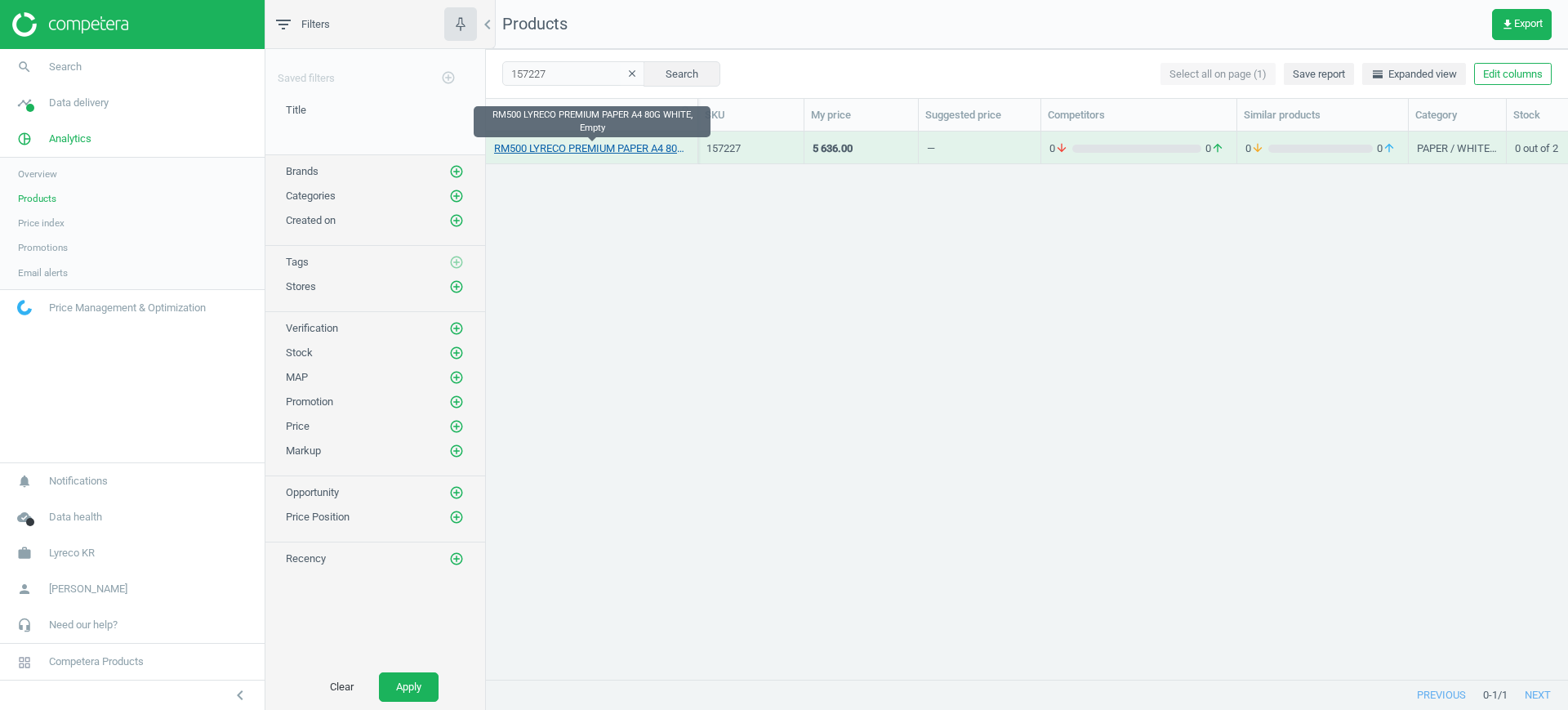
click at [663, 146] on link "RM500 LYRECO PREMIUM PAPER A4 80G WHITE, Empty" at bounding box center [592, 148] width 195 height 15
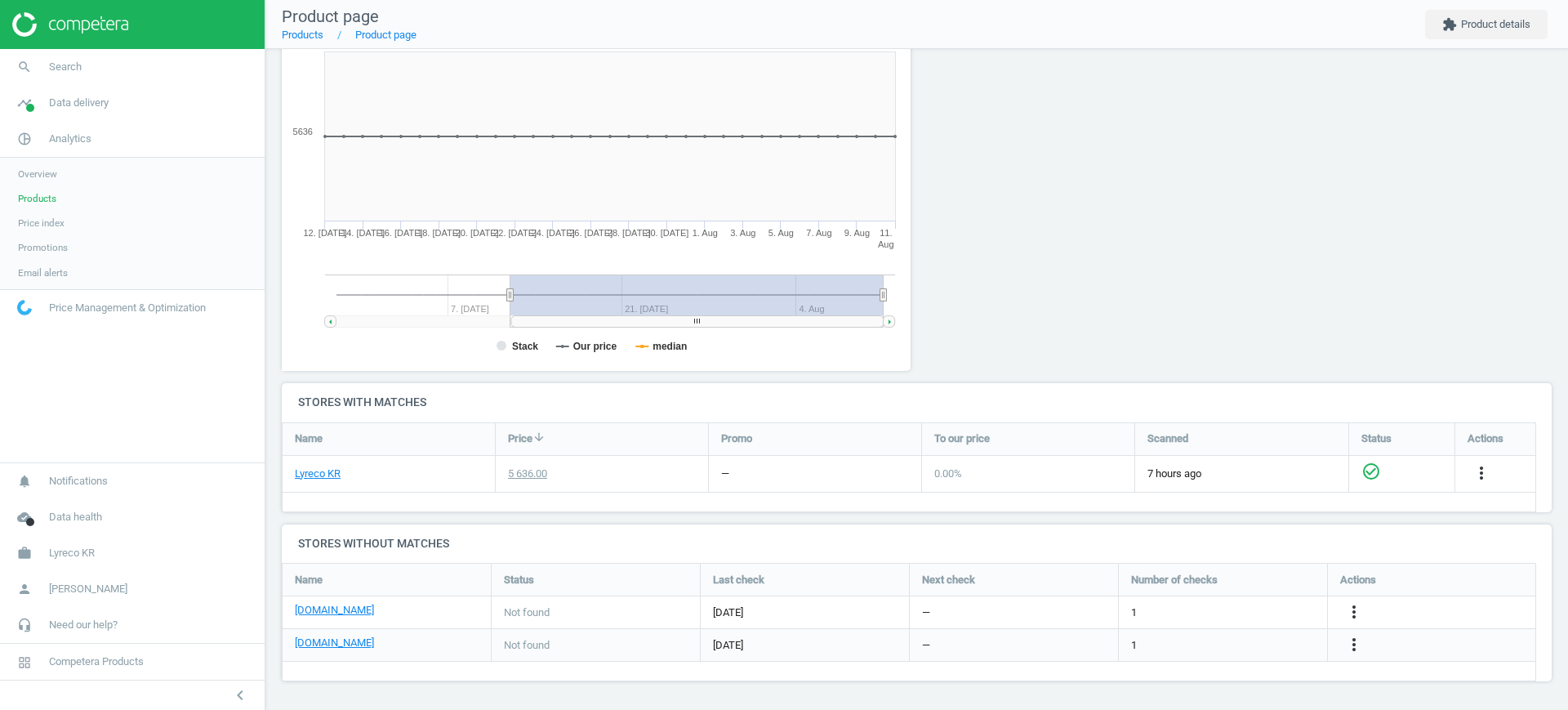
scroll to position [217, 0]
